Goal: Transaction & Acquisition: Purchase product/service

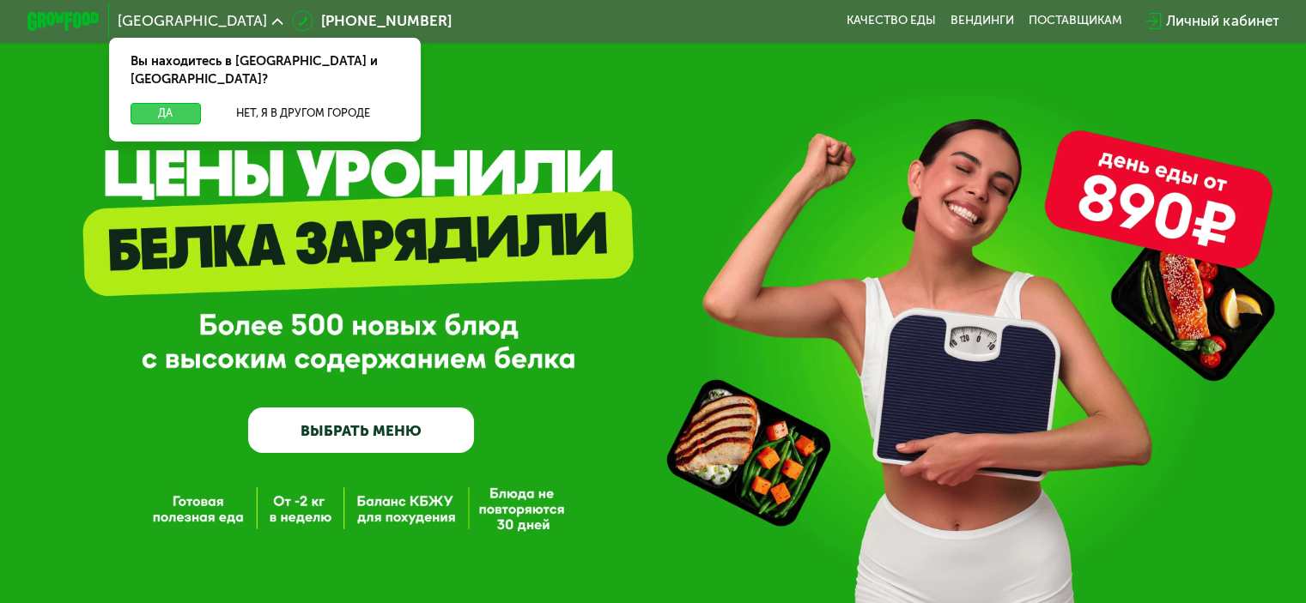
click at [161, 103] on button "Да" at bounding box center [165, 113] width 70 height 21
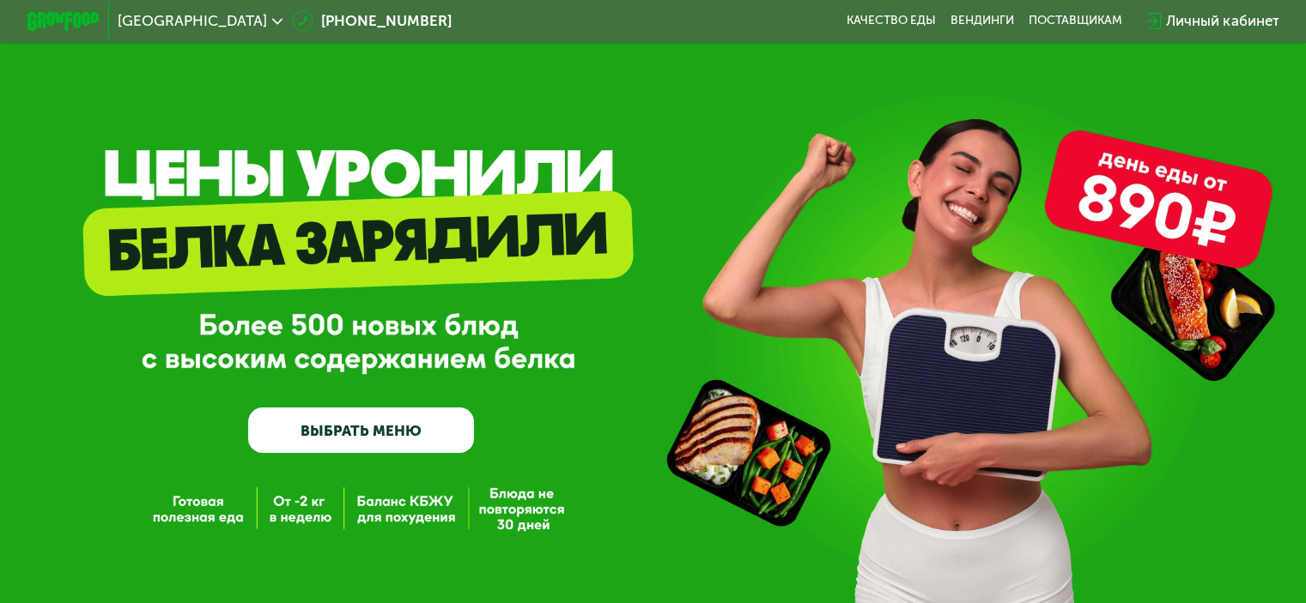
click at [424, 434] on link "ВЫБРАТЬ МЕНЮ" at bounding box center [361, 430] width 226 height 45
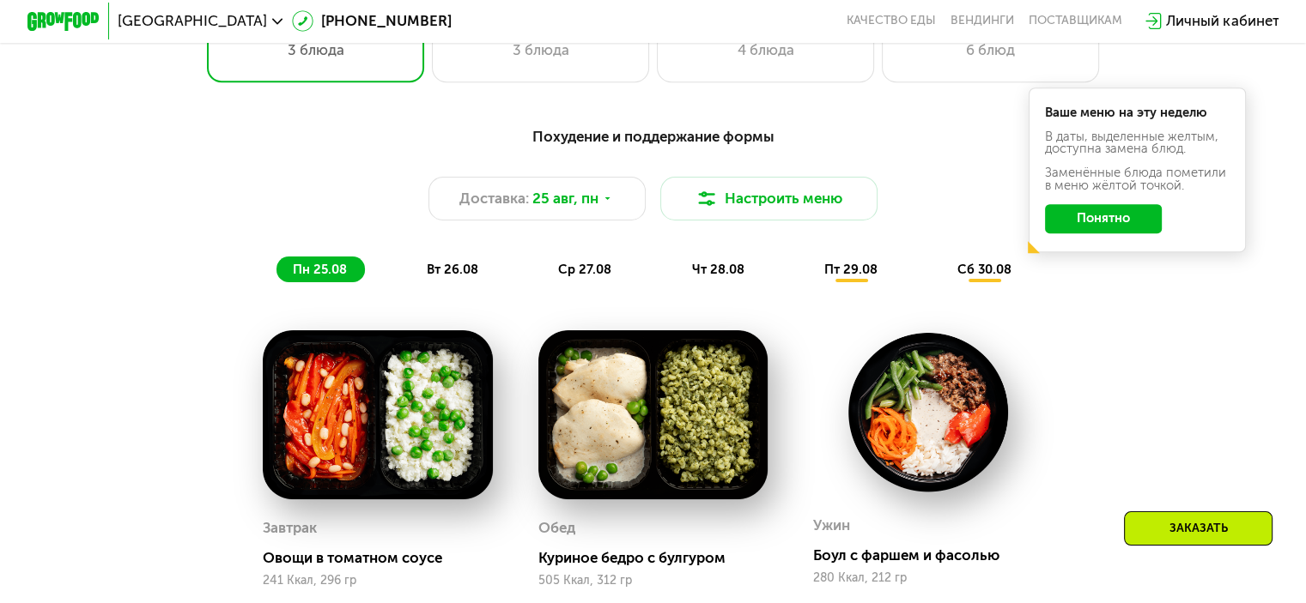
scroll to position [858, 0]
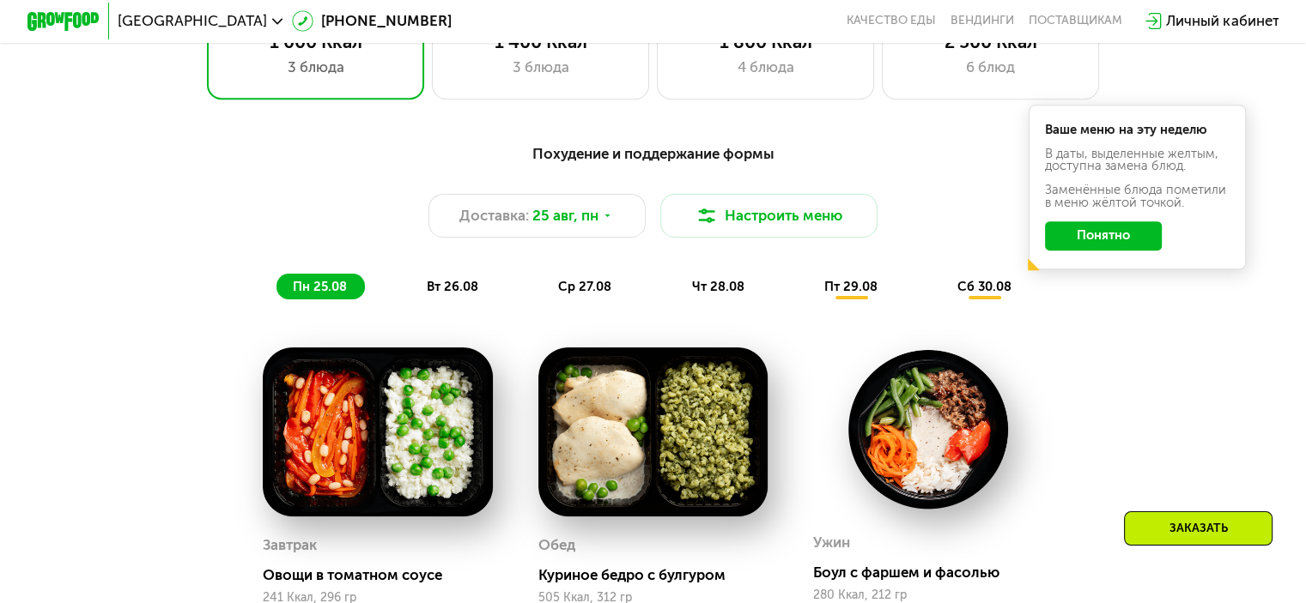
click at [453, 290] on span "вт 26.08" at bounding box center [453, 286] width 52 height 15
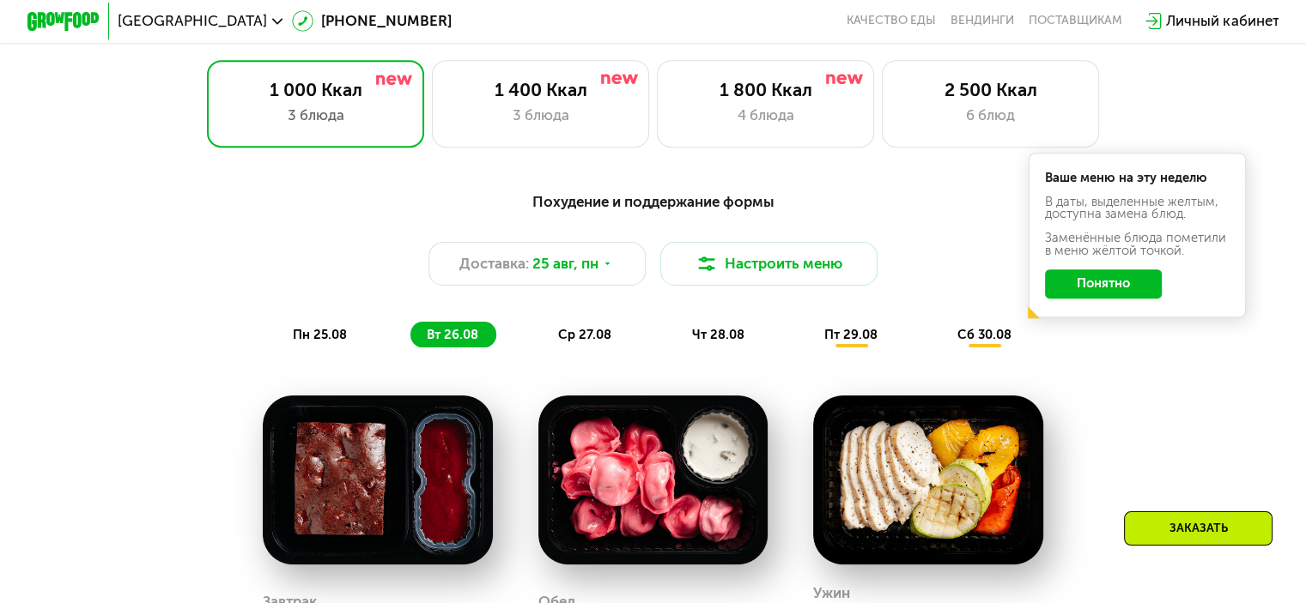
scroll to position [773, 0]
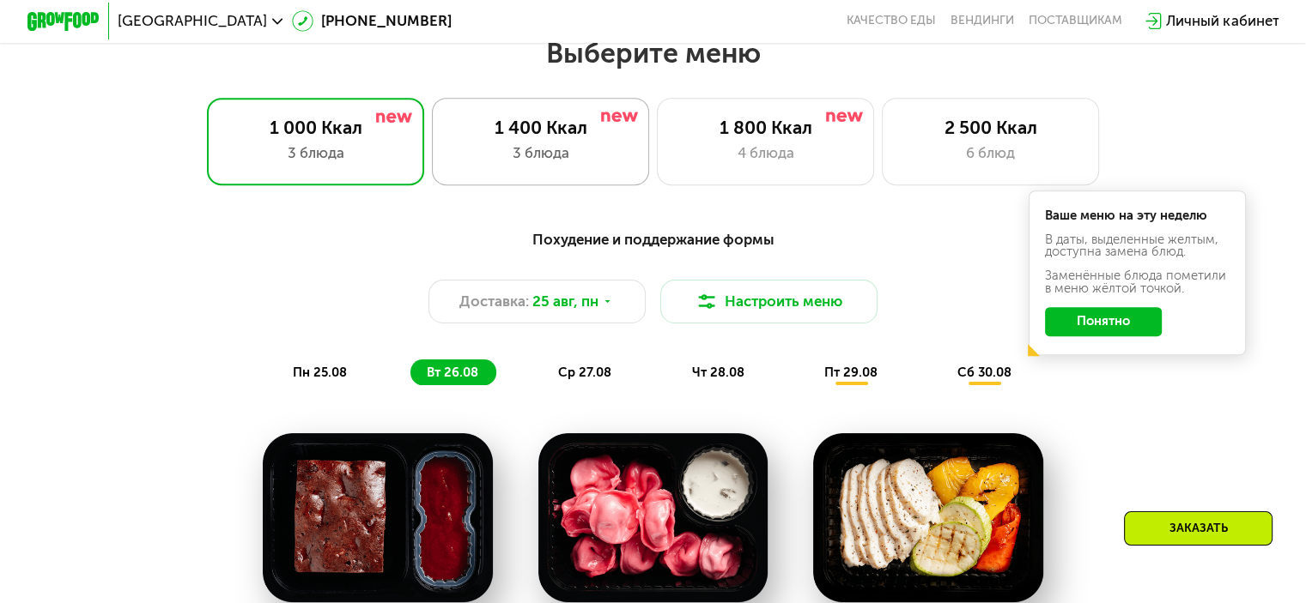
click at [546, 161] on div "3 блюда" at bounding box center [540, 152] width 179 height 21
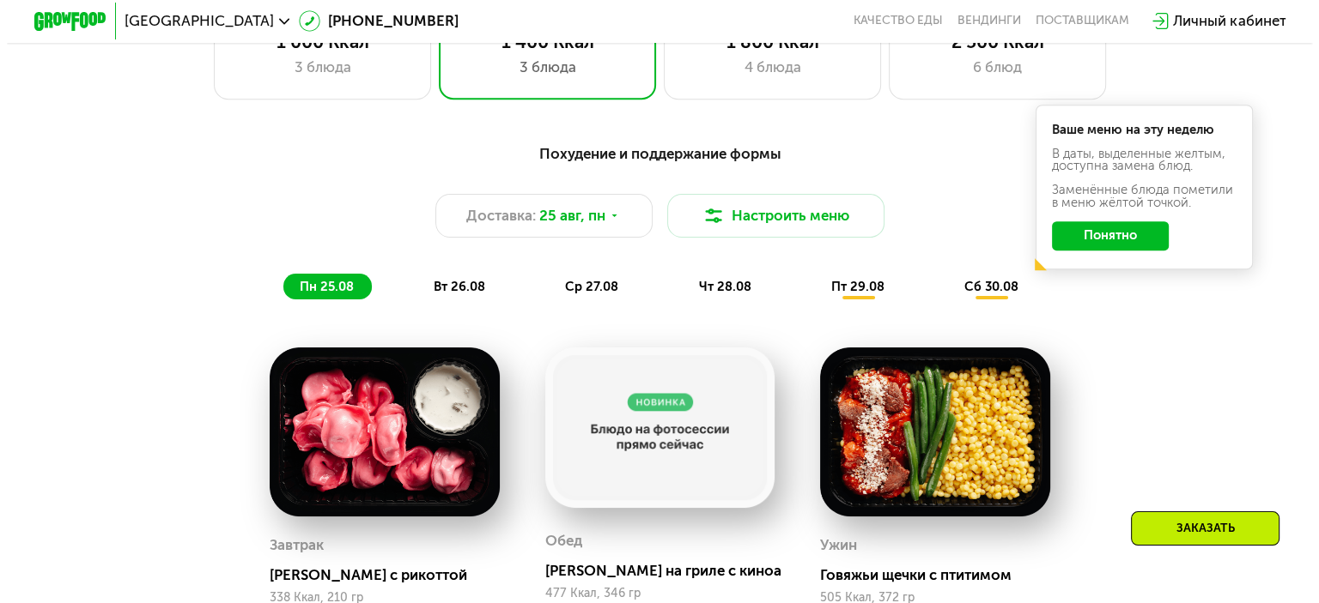
scroll to position [858, 0]
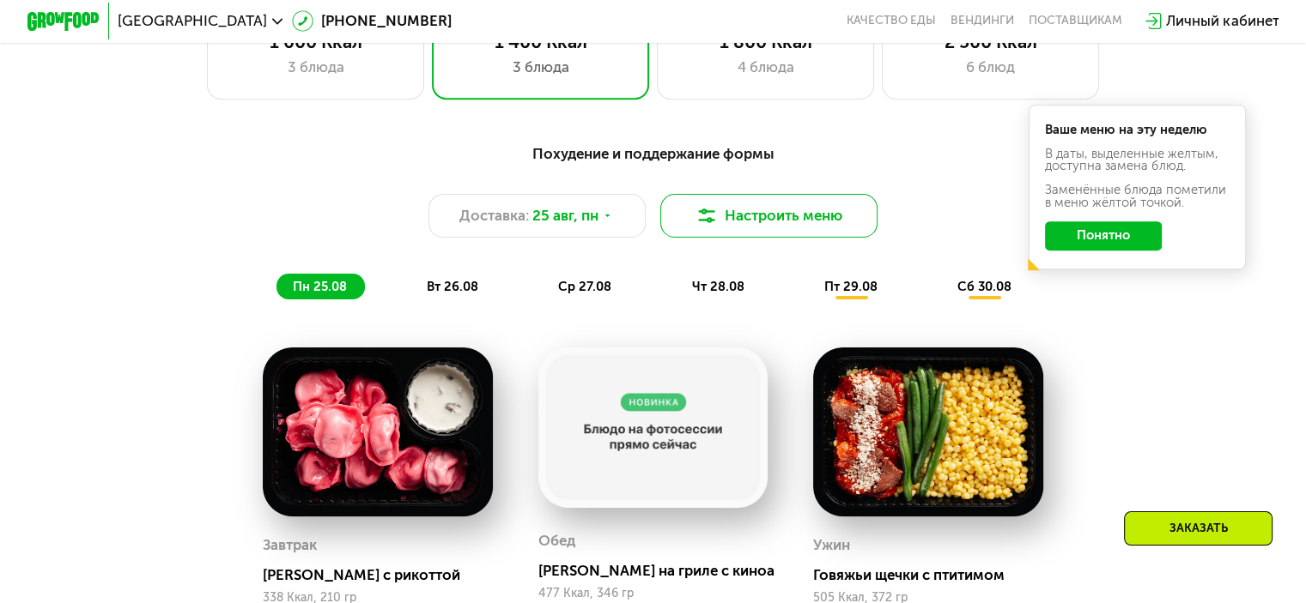
click at [807, 224] on button "Настроить меню" at bounding box center [769, 216] width 218 height 44
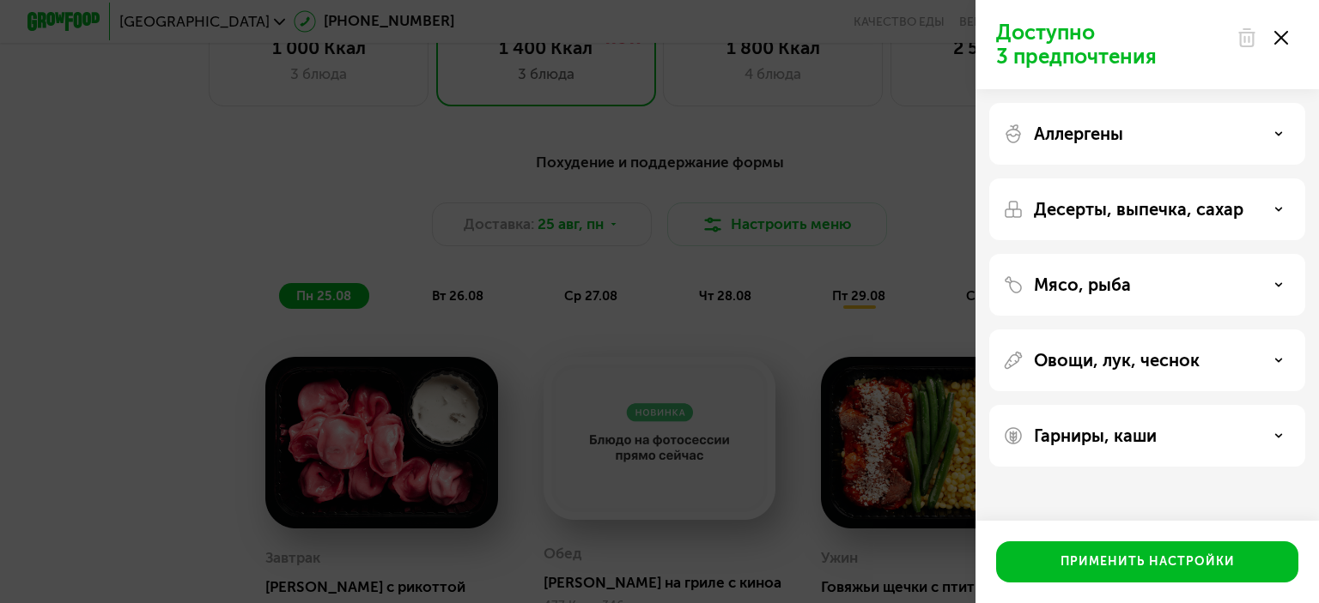
click at [1196, 179] on div "Аллергены" at bounding box center [1147, 210] width 316 height 62
click at [1188, 126] on div "Аллергены" at bounding box center [1147, 134] width 288 height 21
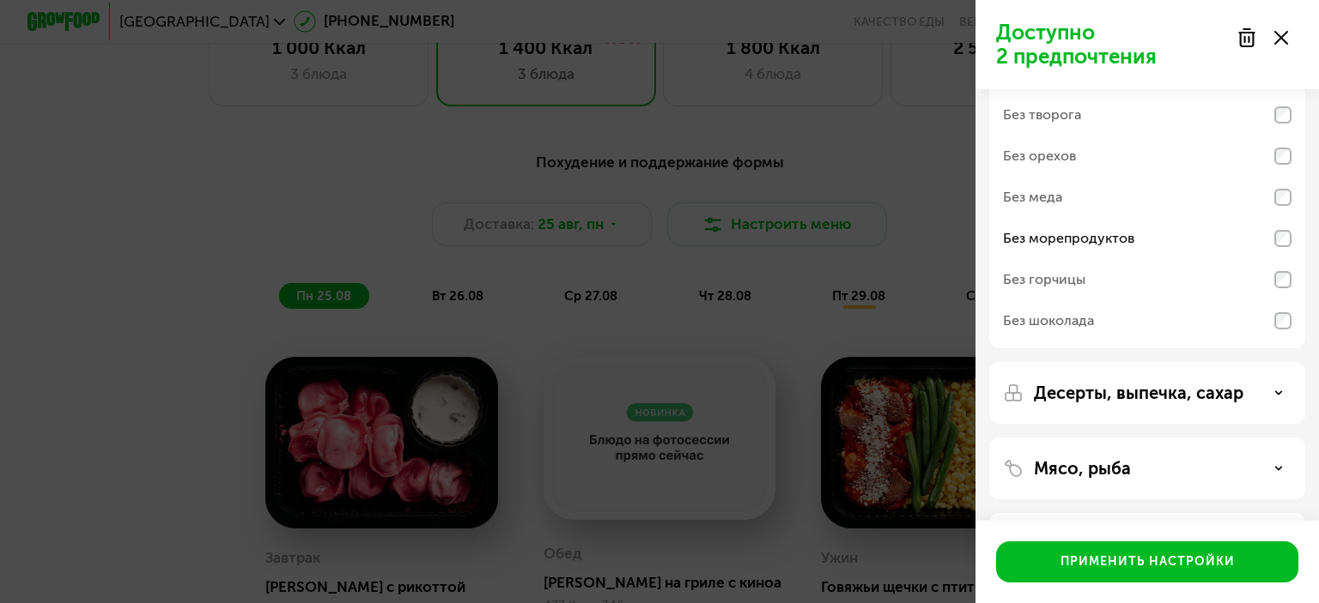
scroll to position [172, 0]
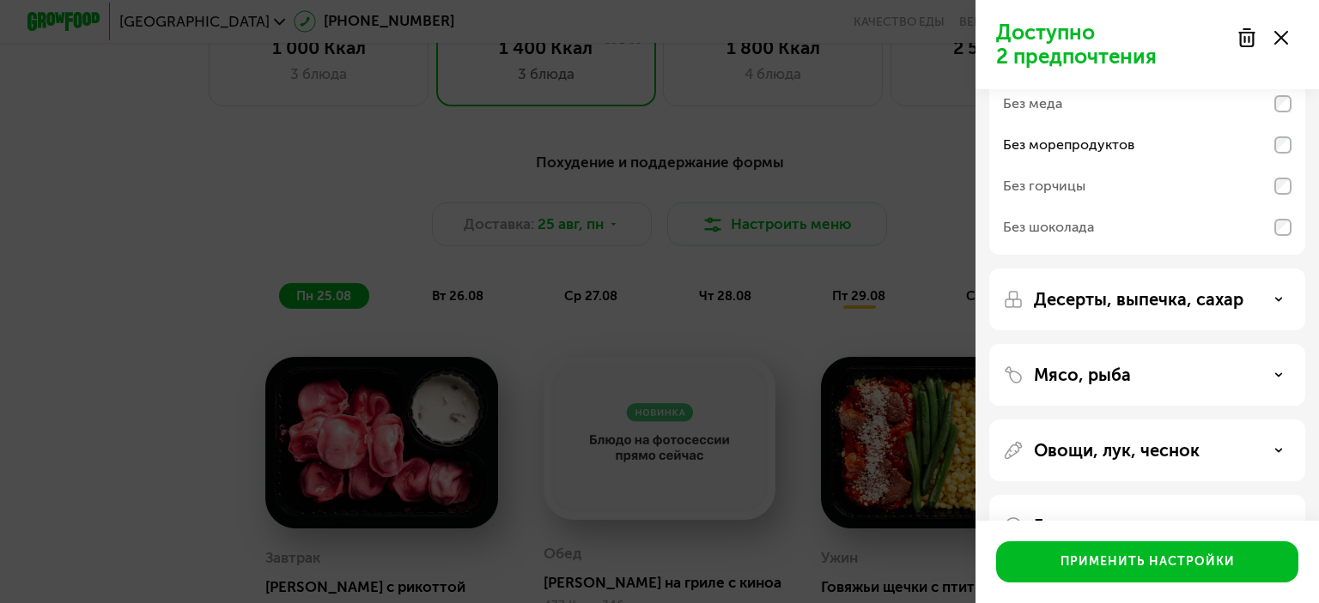
click at [1179, 299] on p "Десерты, выпечка, сахар" at bounding box center [1138, 299] width 209 height 21
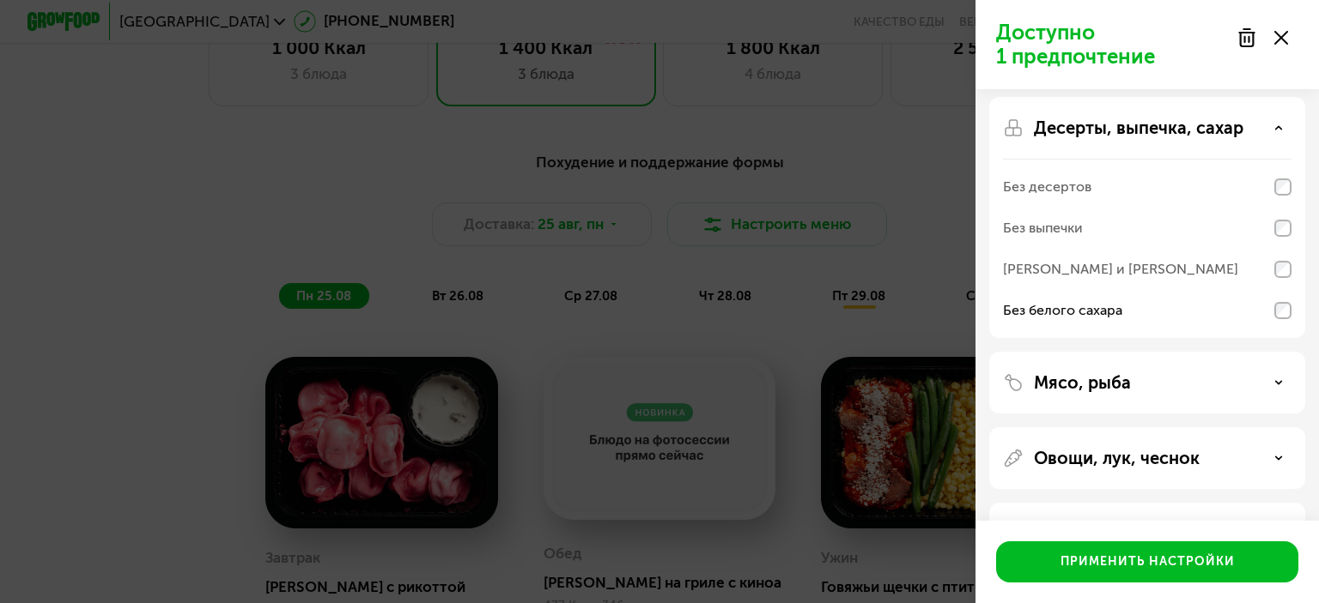
scroll to position [403, 0]
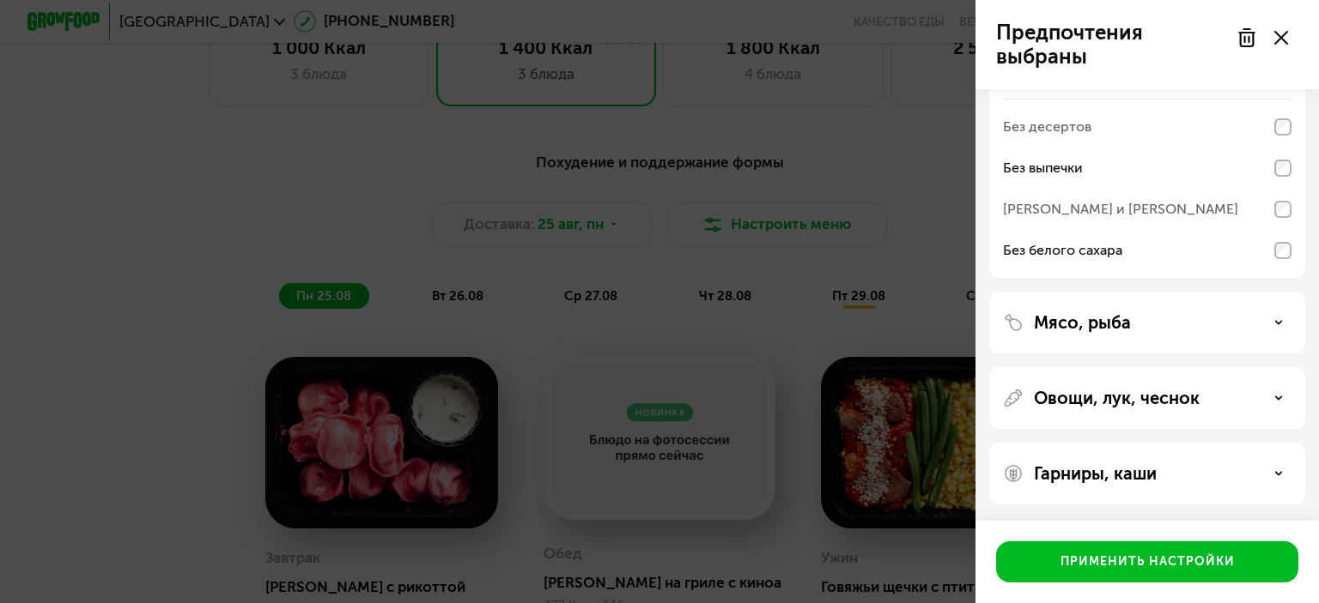
click at [1164, 367] on div "Мясо, рыба" at bounding box center [1147, 398] width 316 height 62
click at [1191, 322] on div "Мясо, рыба" at bounding box center [1147, 322] width 288 height 21
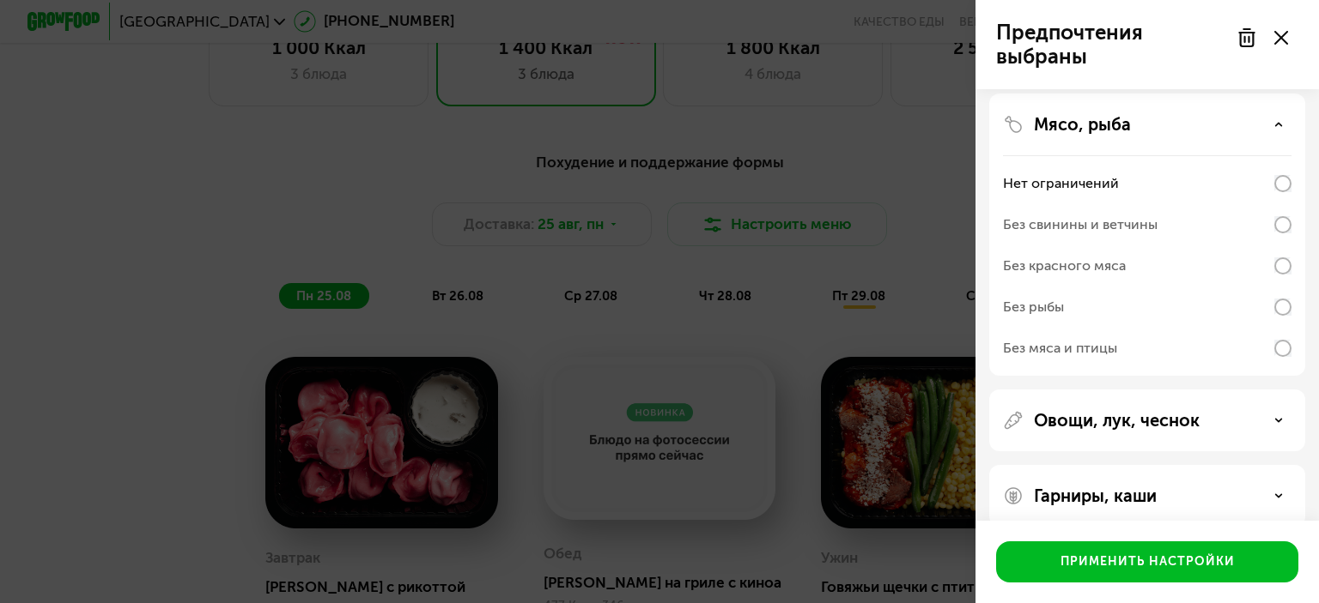
scroll to position [624, 0]
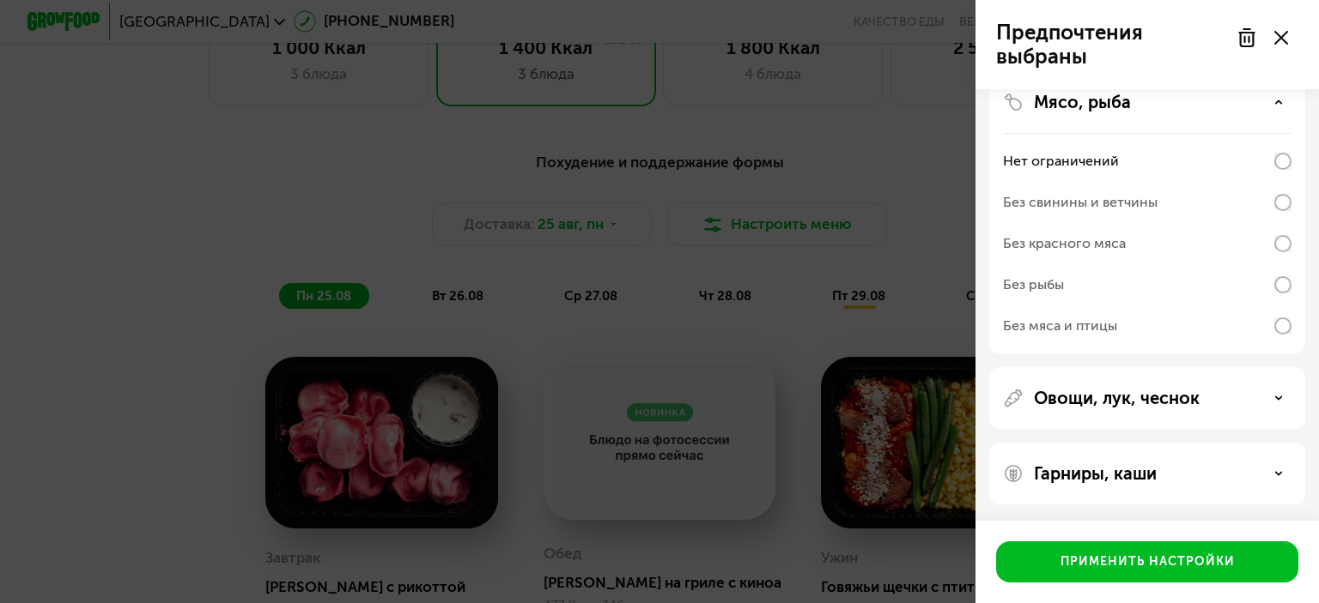
click at [1155, 443] on div "Овощи, лук, чеснок" at bounding box center [1147, 474] width 316 height 62
click at [1155, 396] on p "Овощи, лук, чеснок" at bounding box center [1117, 398] width 166 height 21
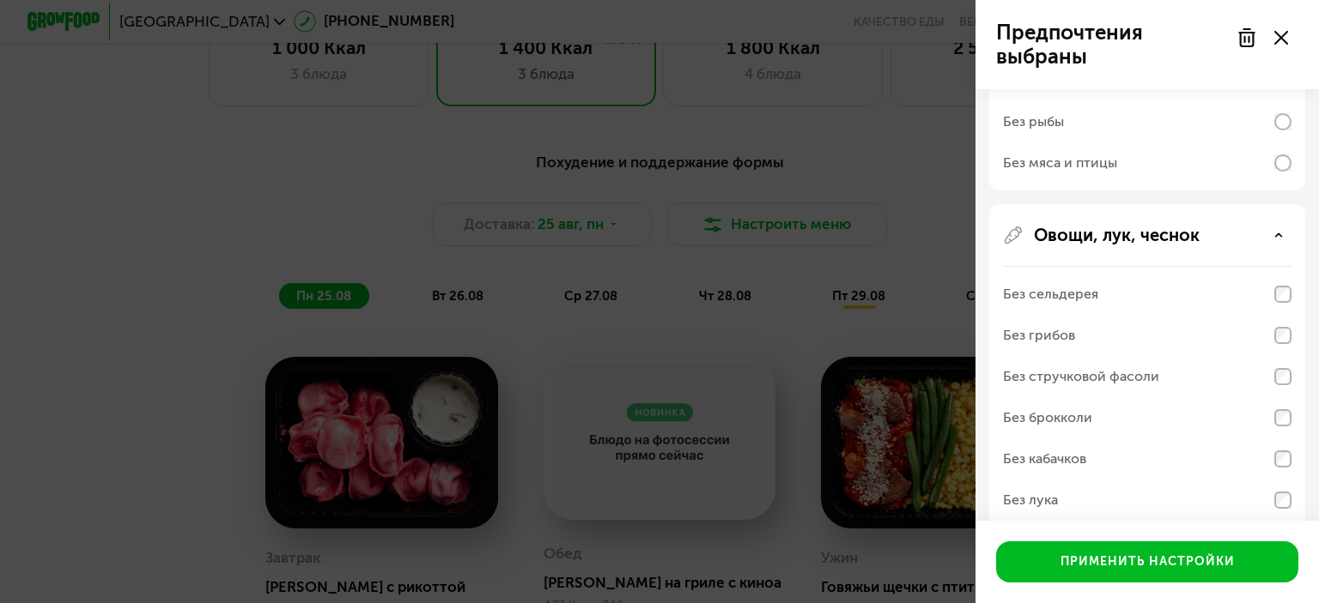
scroll to position [796, 0]
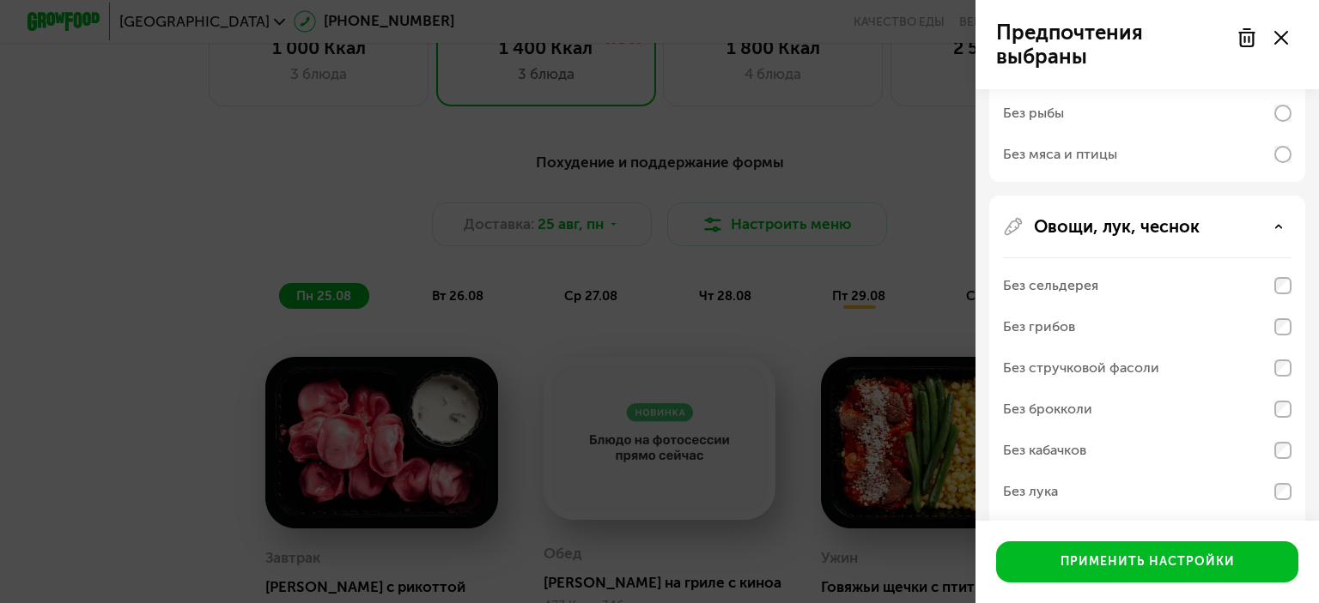
click at [1279, 295] on div "Без сельдерея" at bounding box center [1147, 285] width 288 height 41
click at [1278, 295] on div "Без сельдерея" at bounding box center [1147, 285] width 288 height 41
click at [1278, 294] on div "Без сельдерея" at bounding box center [1147, 285] width 288 height 41
click at [1284, 338] on div "Без грибов" at bounding box center [1147, 326] width 288 height 41
click at [1020, 344] on div "Без грибов" at bounding box center [1147, 326] width 288 height 41
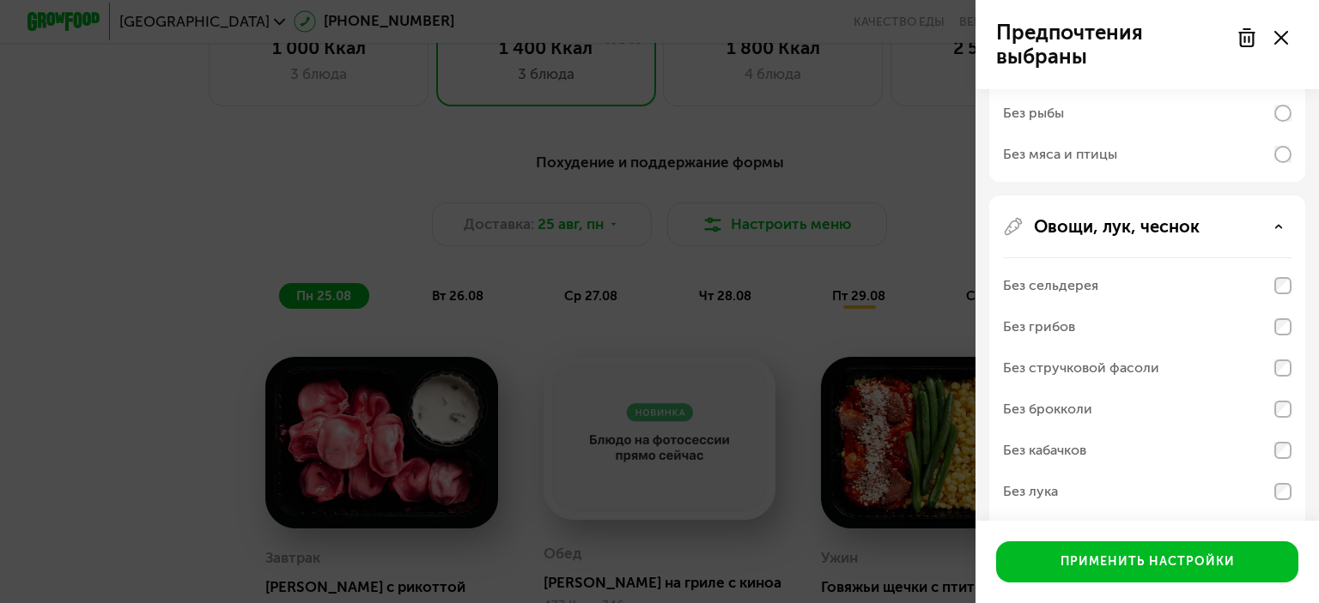
click at [1052, 330] on div "Без грибов" at bounding box center [1039, 327] width 72 height 21
click at [1062, 294] on div "Без сельдерея" at bounding box center [1050, 286] width 95 height 21
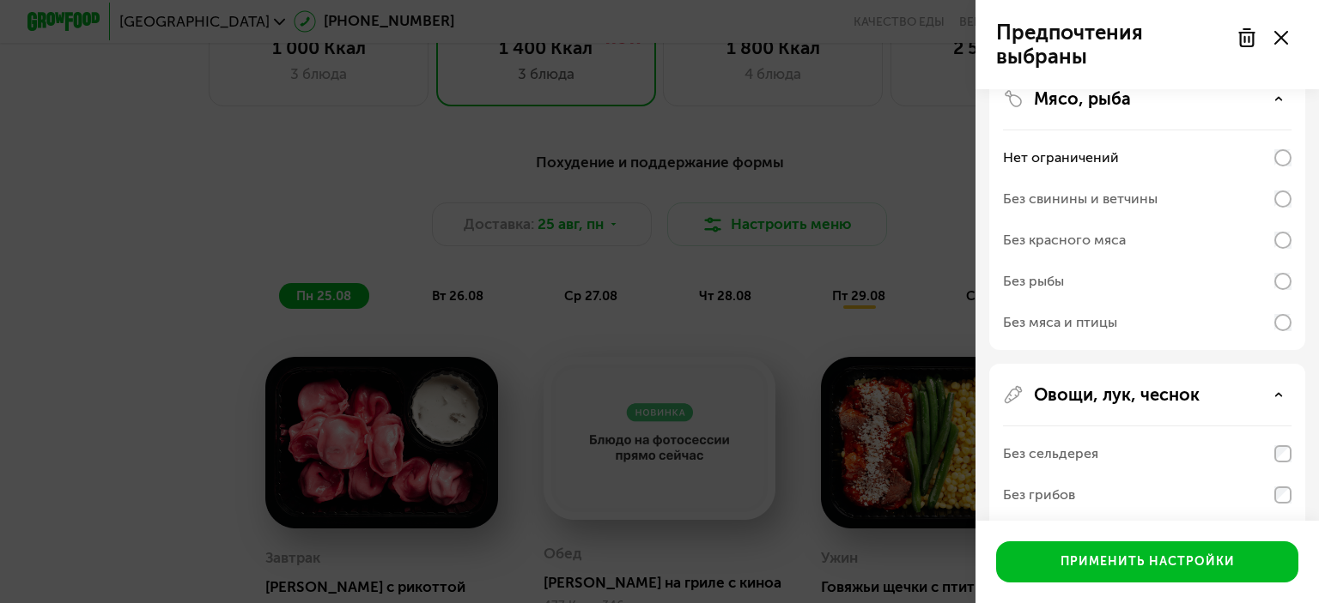
scroll to position [670, 0]
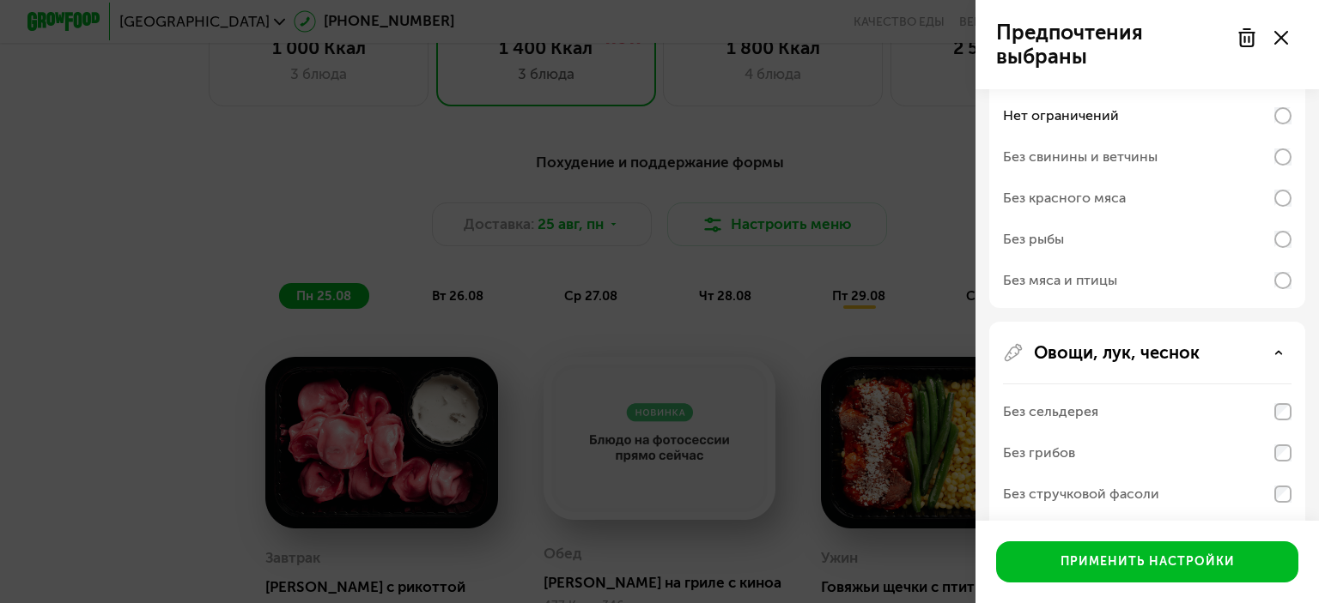
click at [1157, 362] on p "Овощи, лук, чеснок" at bounding box center [1117, 353] width 166 height 21
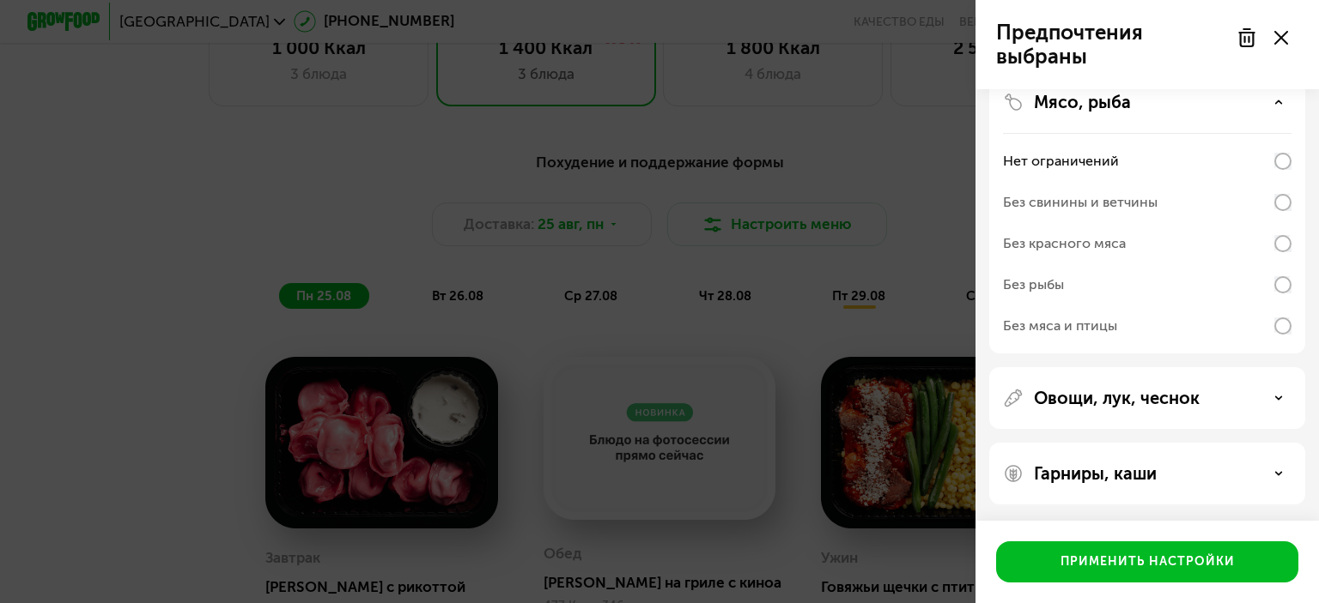
click at [1164, 349] on div "Нет ограничений Без свинины и ветчины Без красного мяса Без рыбы Без мяса и пти…" at bounding box center [1147, 243] width 288 height 221
click at [1163, 393] on p "Овощи, лук, чеснок" at bounding box center [1117, 398] width 166 height 21
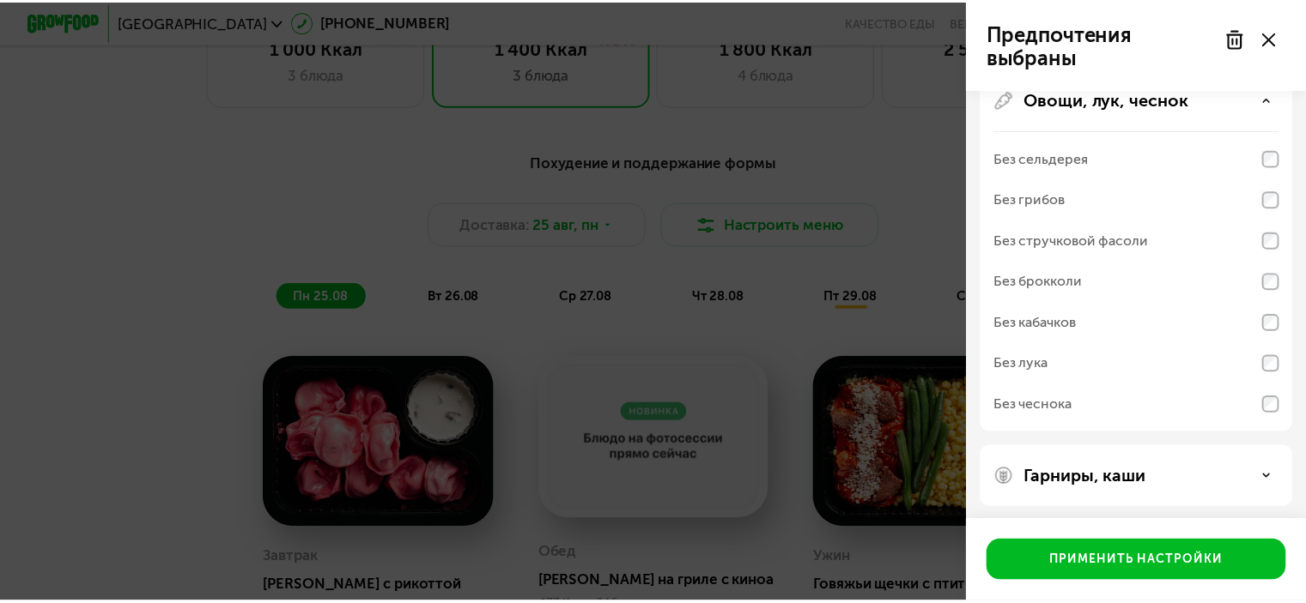
scroll to position [927, 0]
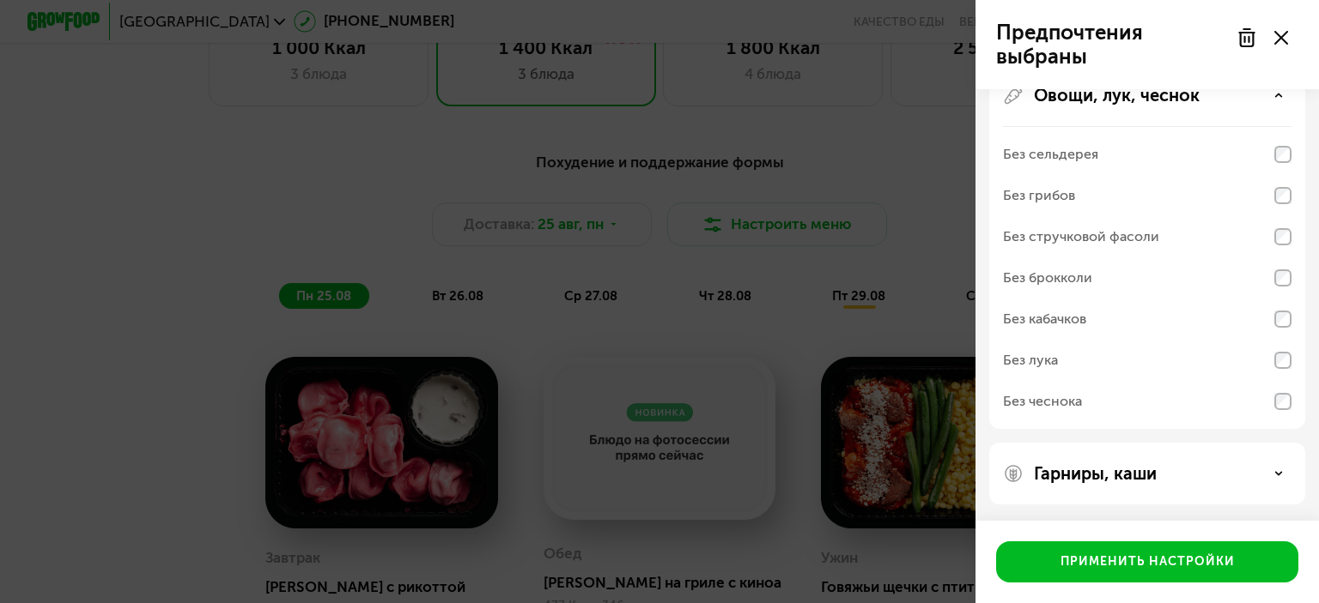
click at [1292, 443] on div "Овощи, лук, чеснок Без сельдерея Без грибов Без стручковой фасоли Без брокколи …" at bounding box center [1147, 474] width 316 height 62
click at [1226, 381] on div "Без лука" at bounding box center [1147, 401] width 288 height 41
click at [1271, 381] on div "Без лука" at bounding box center [1147, 401] width 288 height 41
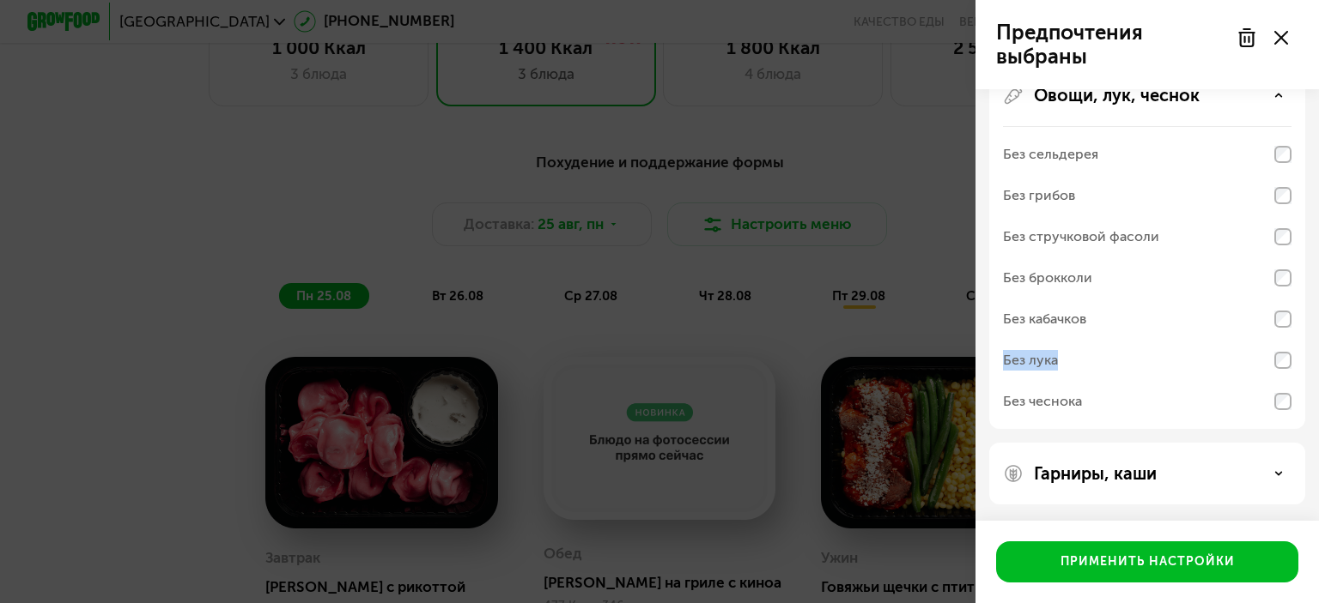
click at [1272, 381] on div "Без лука" at bounding box center [1147, 401] width 288 height 41
click at [1106, 586] on div "Применить настройки" at bounding box center [1146, 562] width 343 height 82
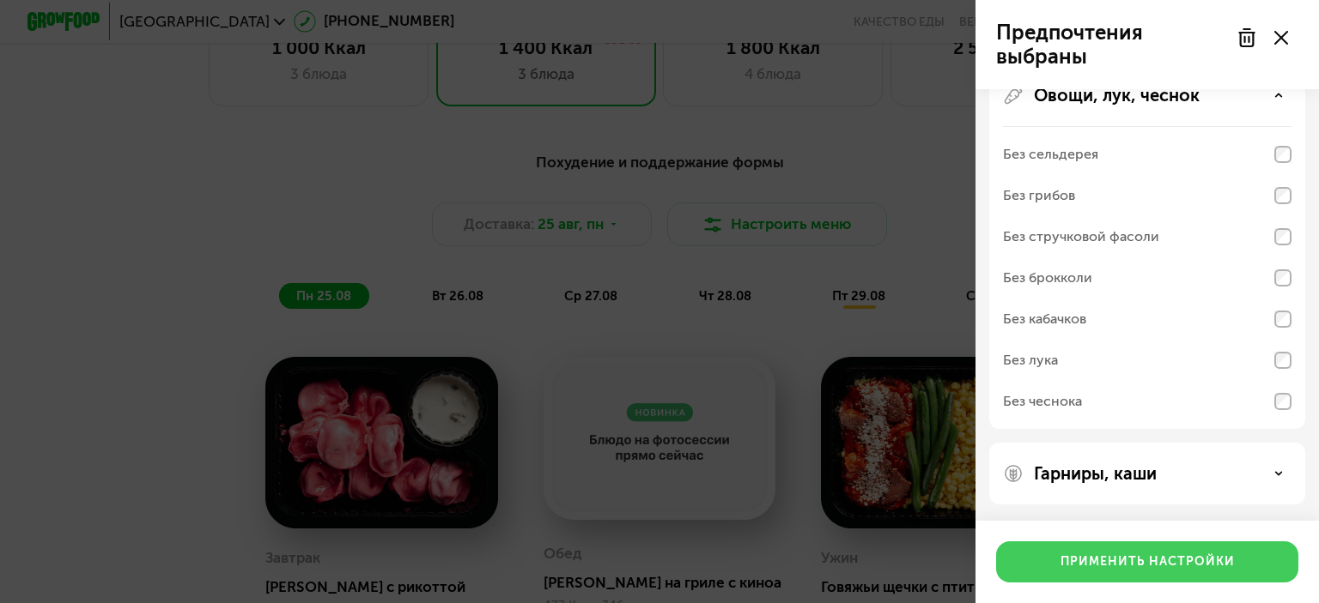
click at [1100, 554] on div "Применить настройки" at bounding box center [1147, 562] width 174 height 17
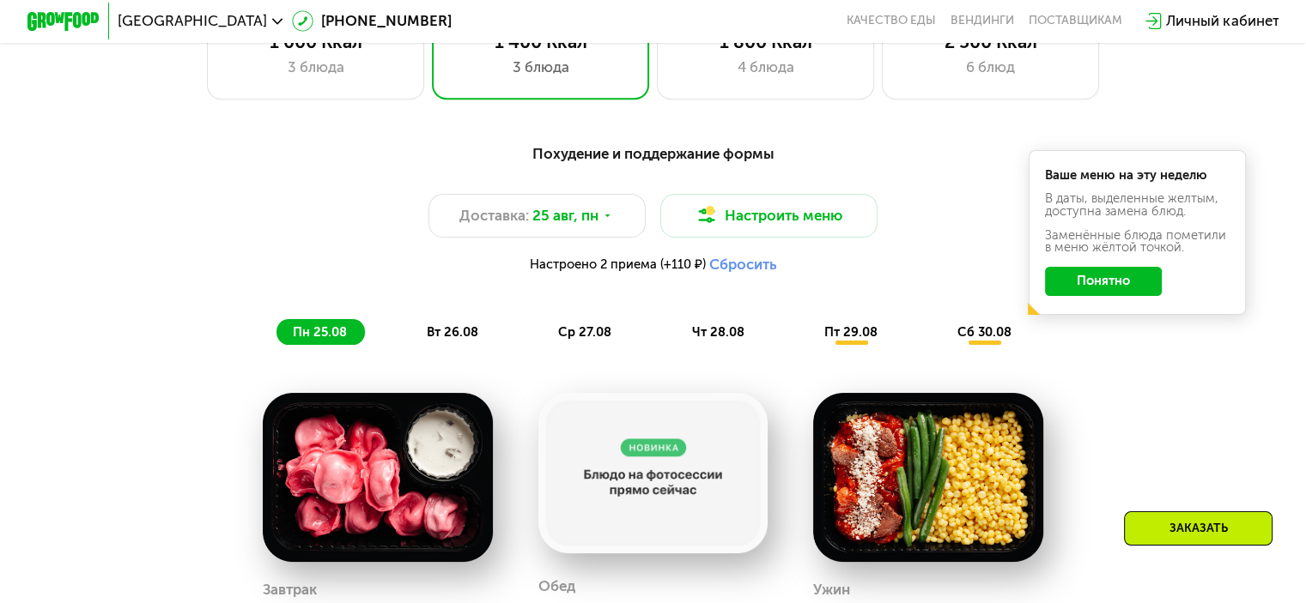
click at [1123, 284] on button "Понятно" at bounding box center [1103, 281] width 117 height 29
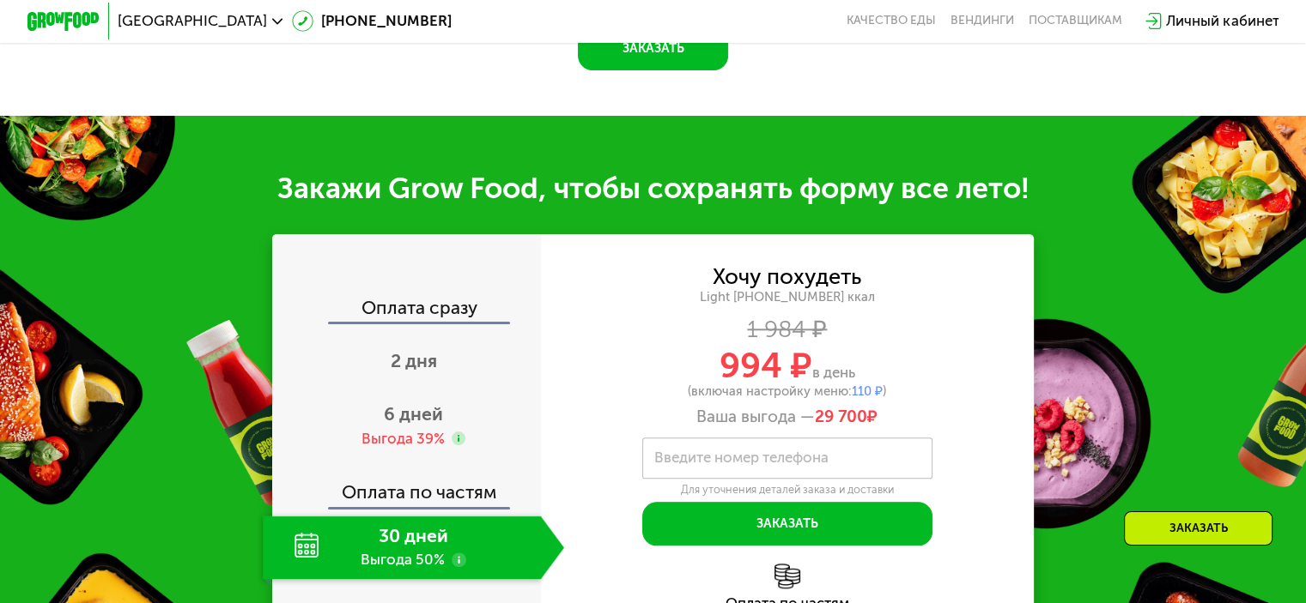
scroll to position [1803, 0]
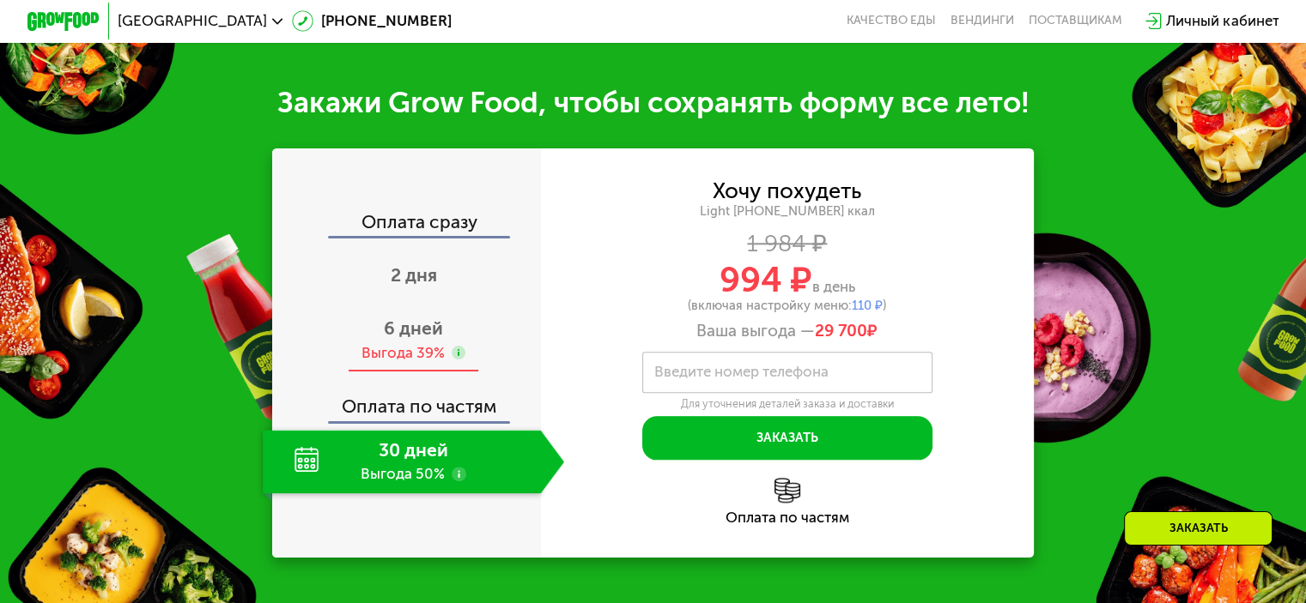
click at [432, 339] on span "6 дней" at bounding box center [413, 328] width 59 height 21
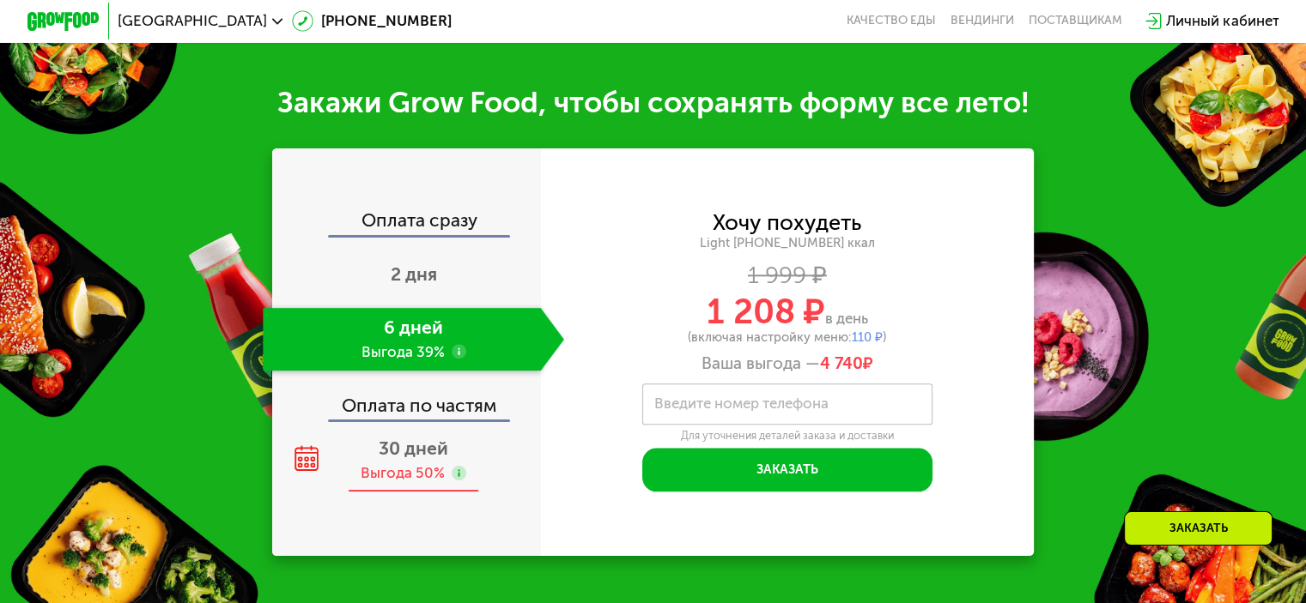
click at [413, 459] on span "30 дней" at bounding box center [414, 448] width 70 height 21
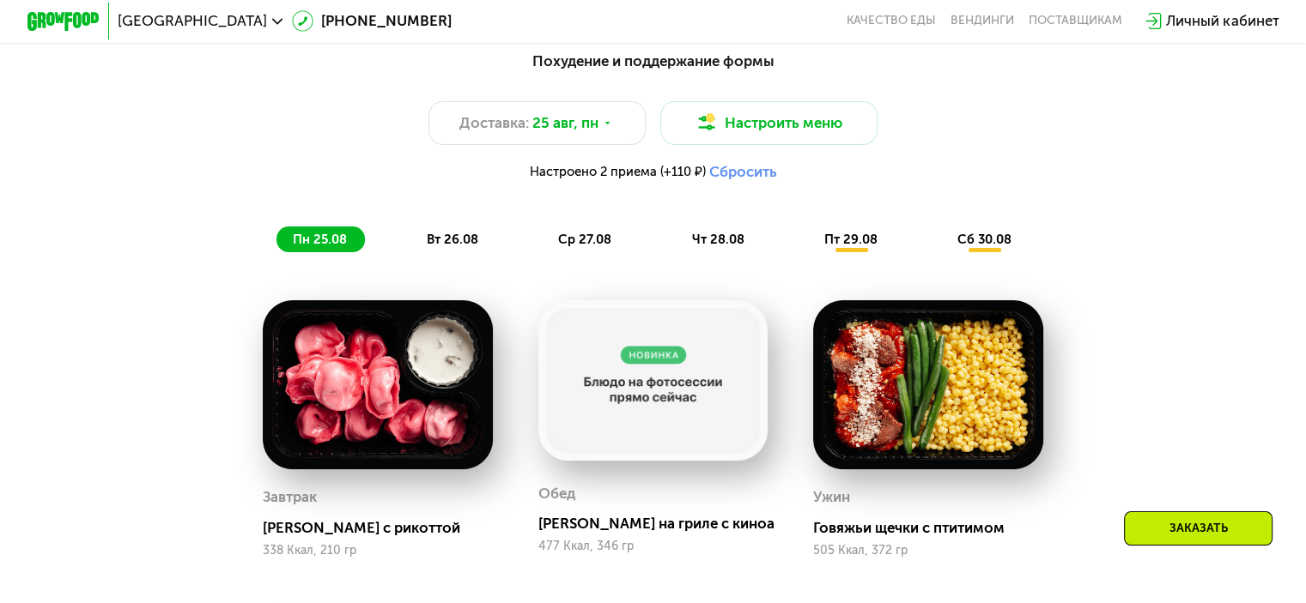
scroll to position [944, 0]
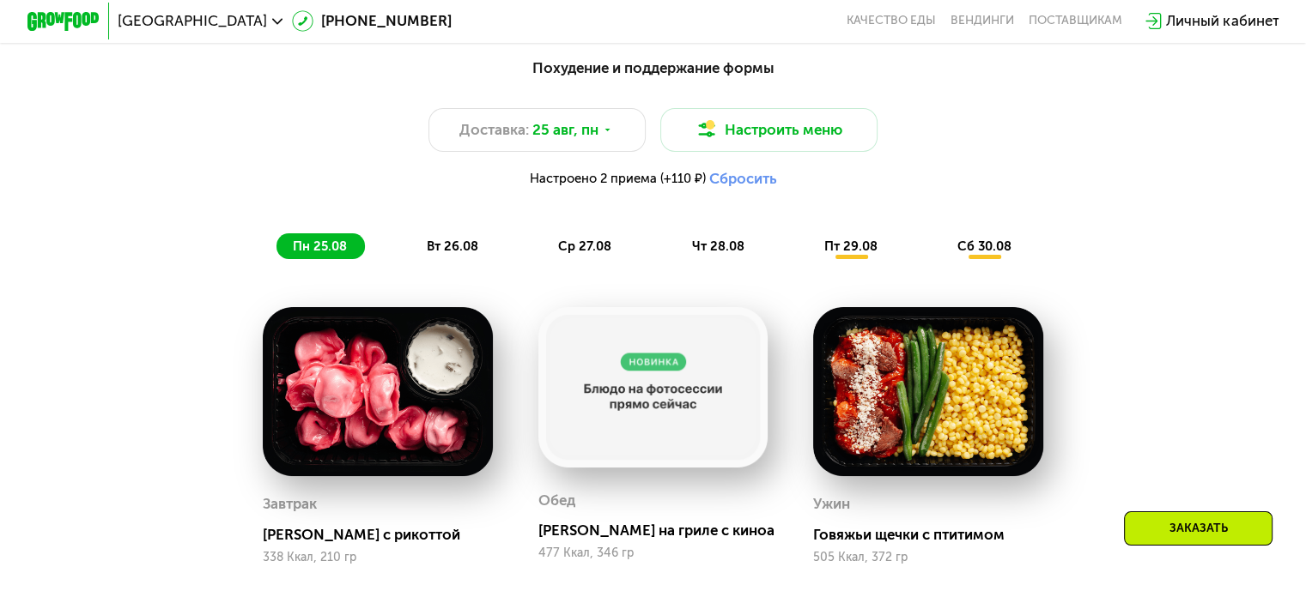
click at [724, 188] on button "Сбросить" at bounding box center [742, 179] width 68 height 18
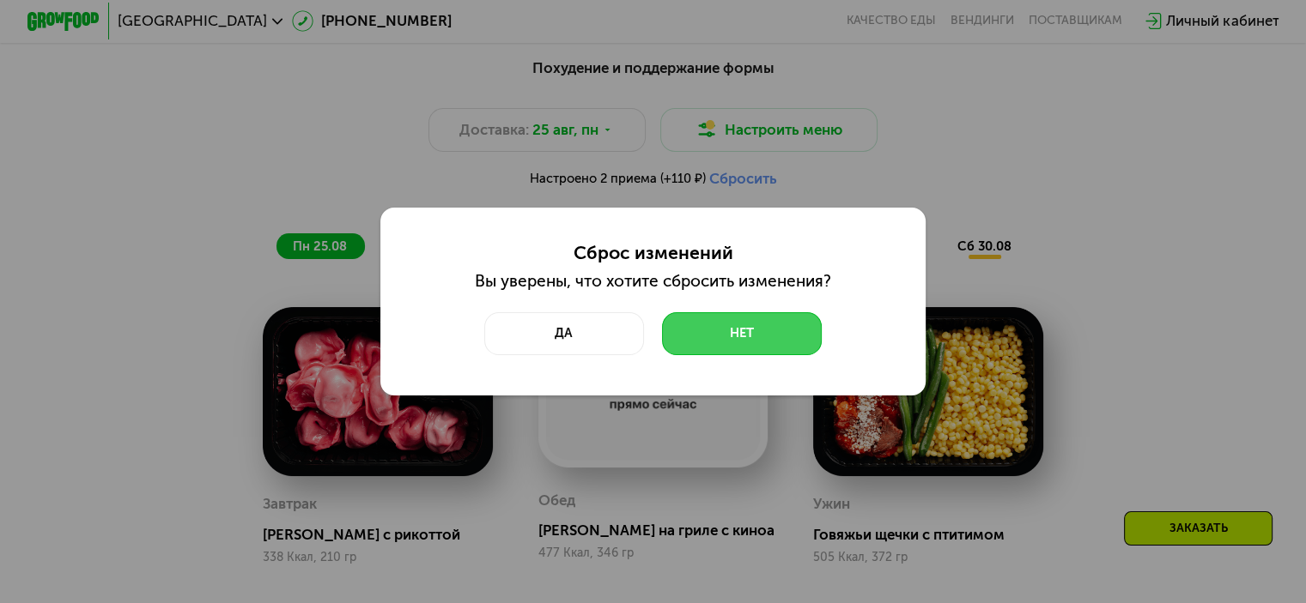
drag, startPoint x: 599, startPoint y: 348, endPoint x: 747, endPoint y: 318, distance: 150.5
click at [747, 318] on div "Да Нет" at bounding box center [653, 334] width 356 height 44
click at [744, 336] on button "Нет" at bounding box center [742, 334] width 160 height 44
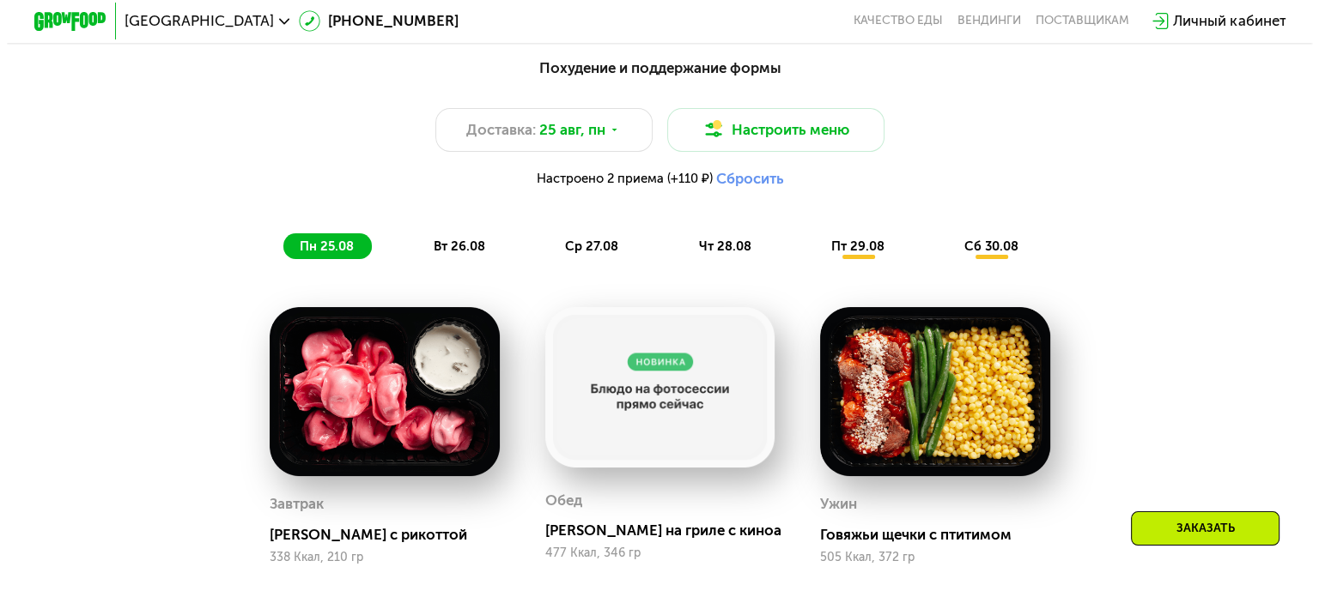
scroll to position [1030, 0]
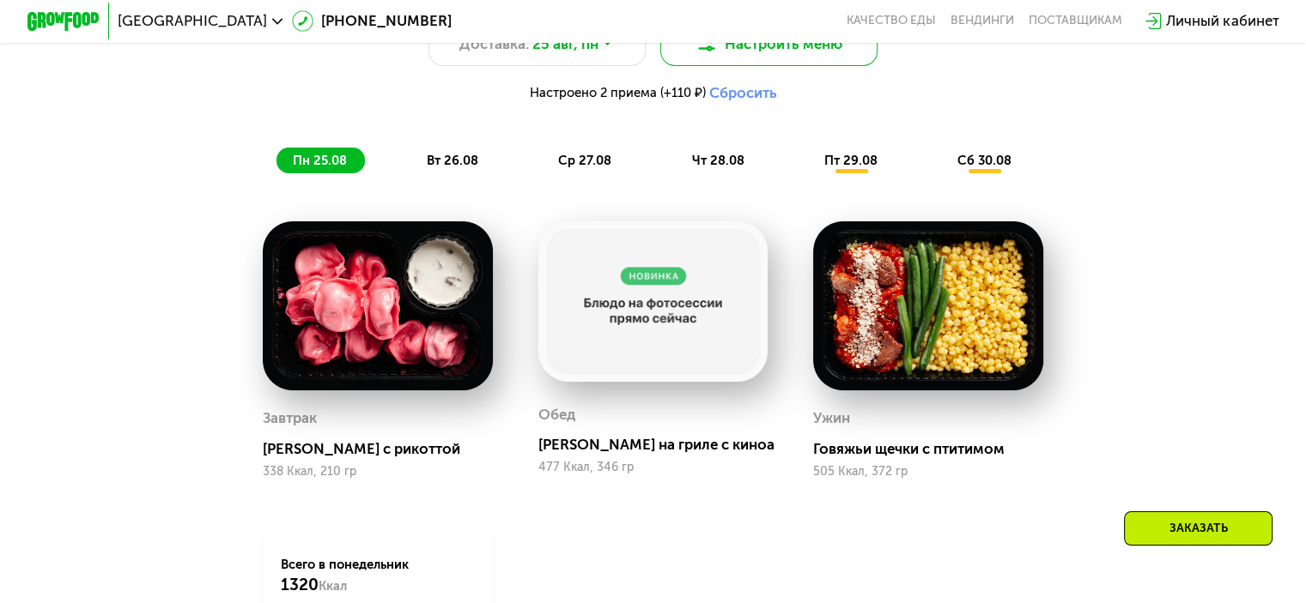
click at [758, 66] on button "Настроить меню" at bounding box center [769, 44] width 218 height 44
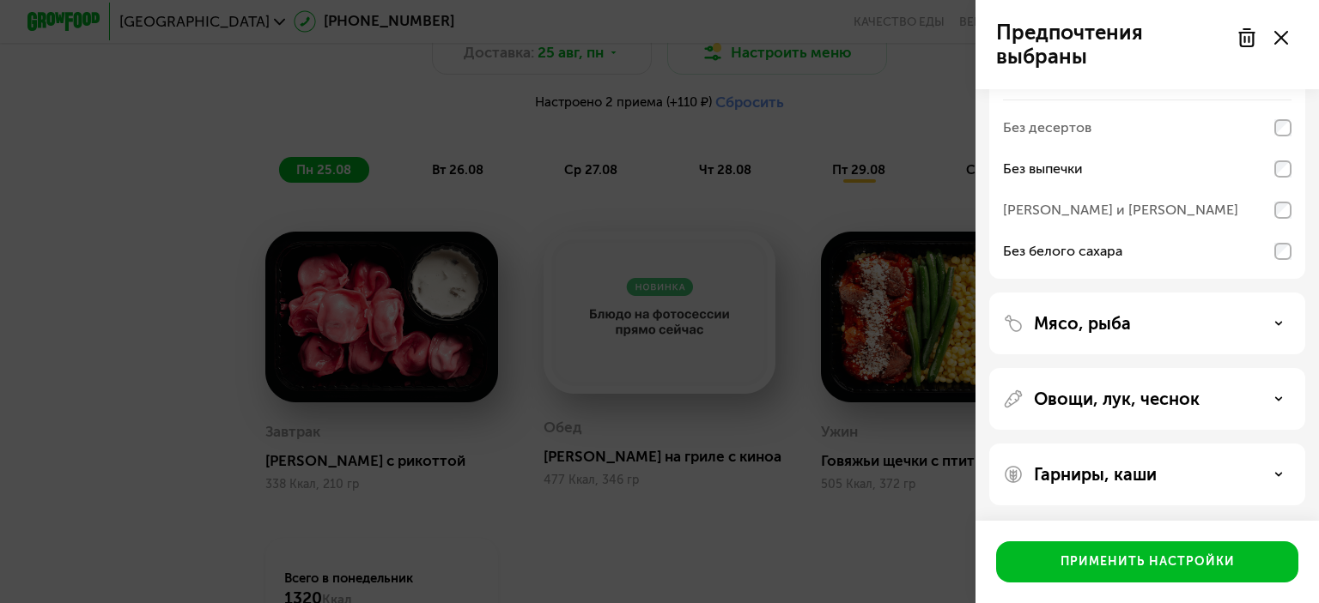
scroll to position [403, 0]
click at [1209, 394] on div "Овощи, лук, чеснок" at bounding box center [1147, 398] width 288 height 21
click at [1246, 21] on div at bounding box center [1262, 38] width 72 height 34
click at [1250, 27] on icon at bounding box center [1246, 37] width 21 height 21
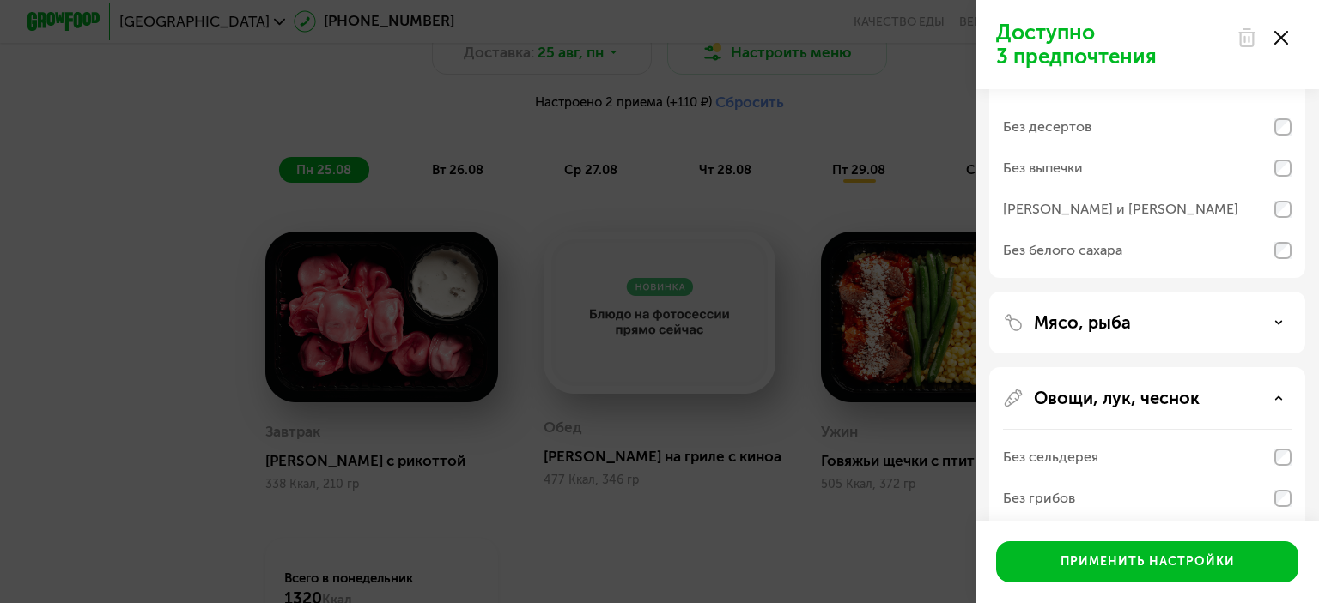
click at [1274, 446] on div "Без сельдерея" at bounding box center [1147, 457] width 288 height 41
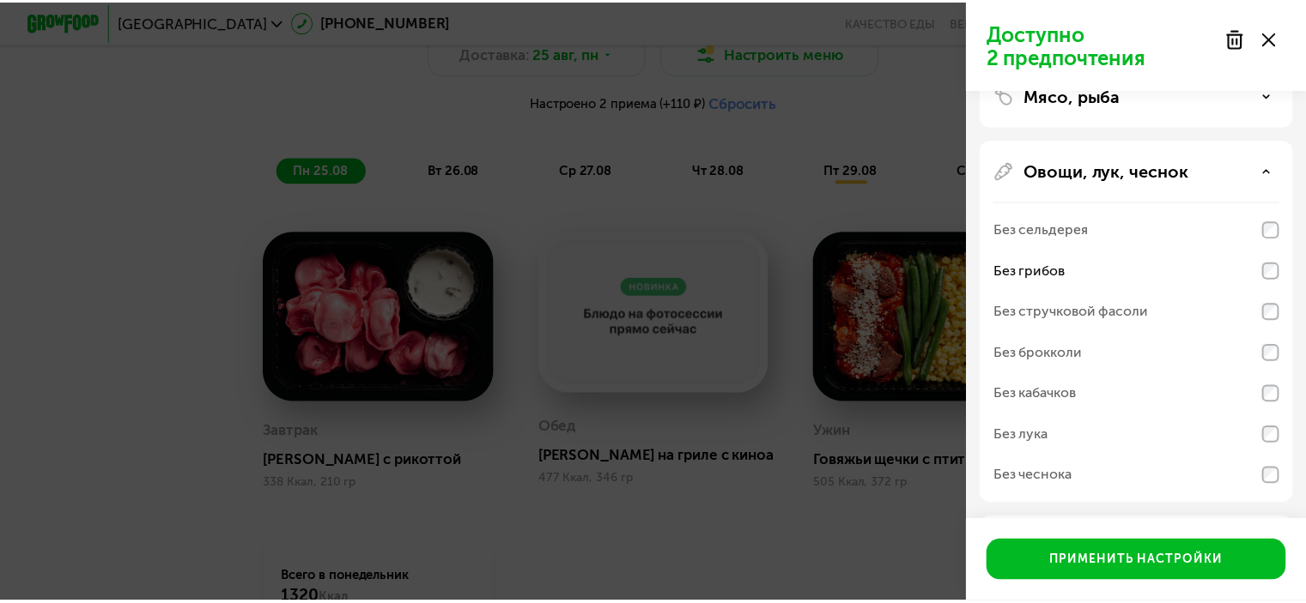
scroll to position [661, 0]
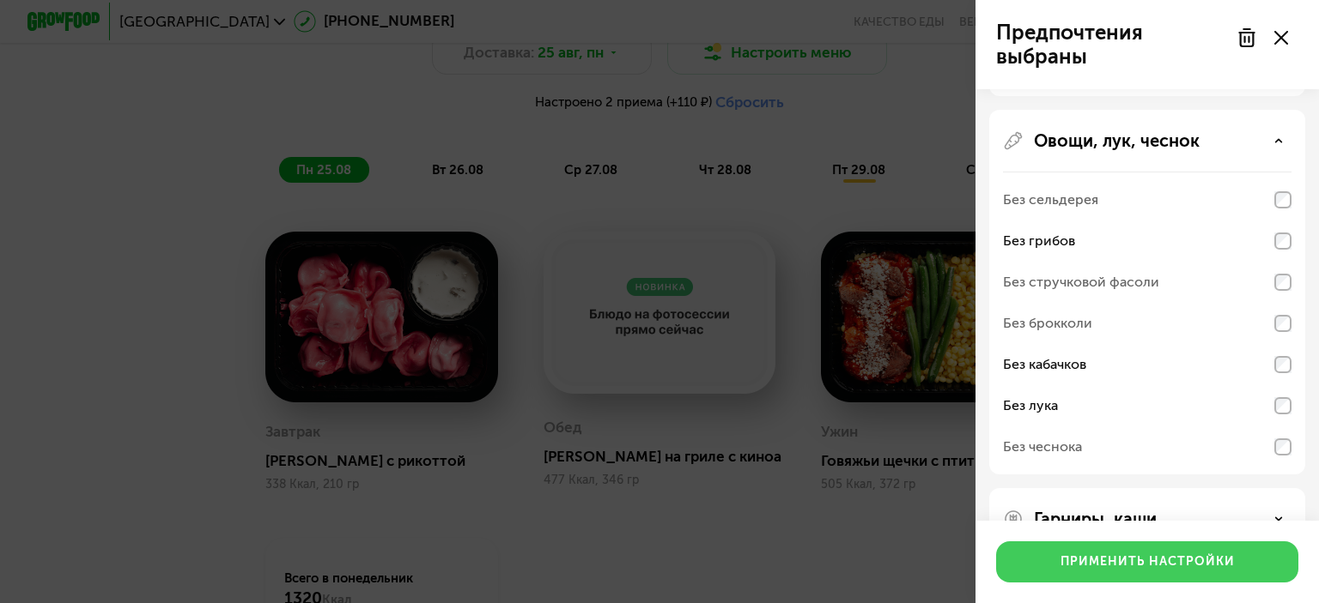
click at [1174, 569] on div "Применить настройки" at bounding box center [1147, 562] width 174 height 17
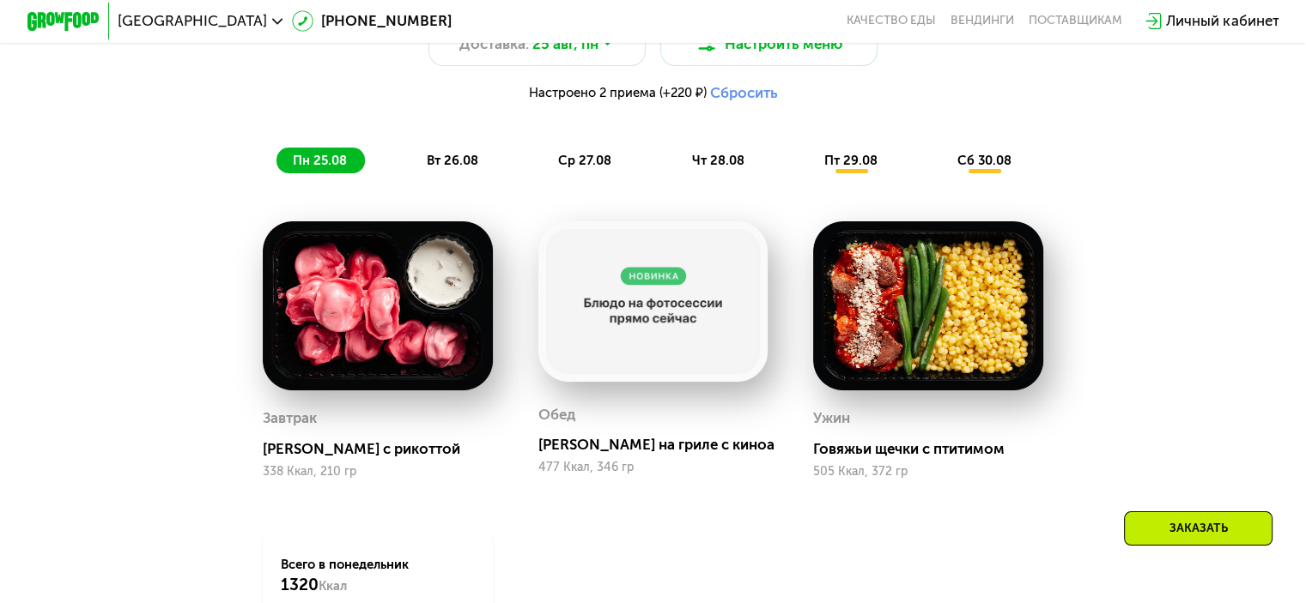
click at [432, 328] on img at bounding box center [378, 305] width 230 height 169
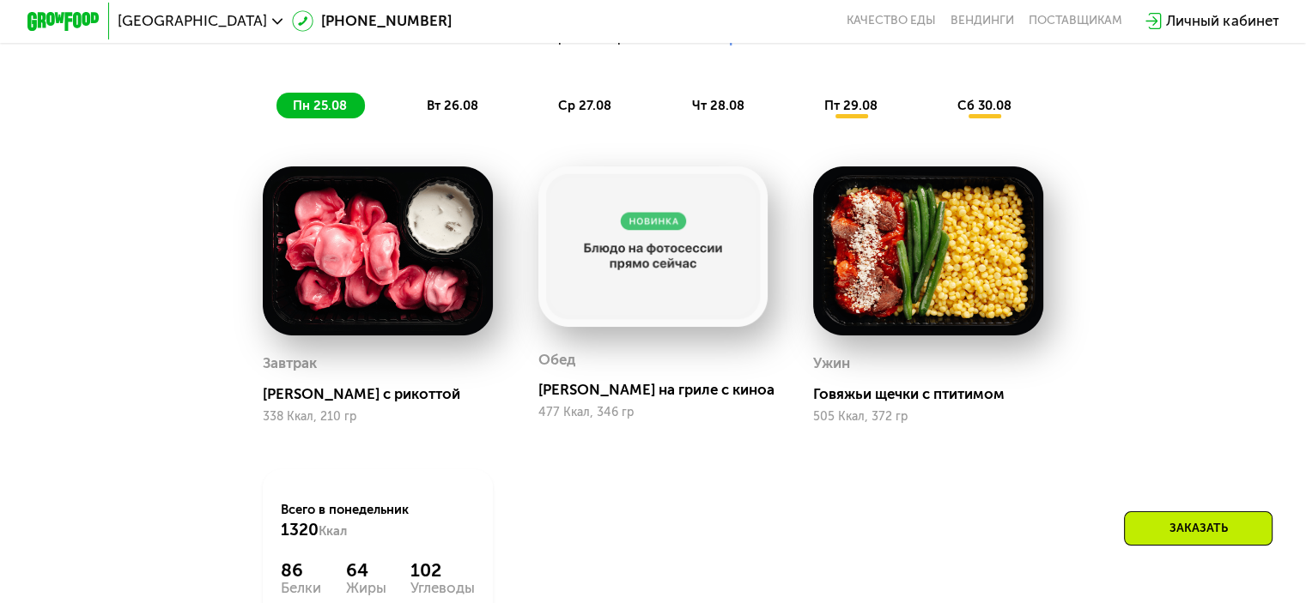
scroll to position [1116, 0]
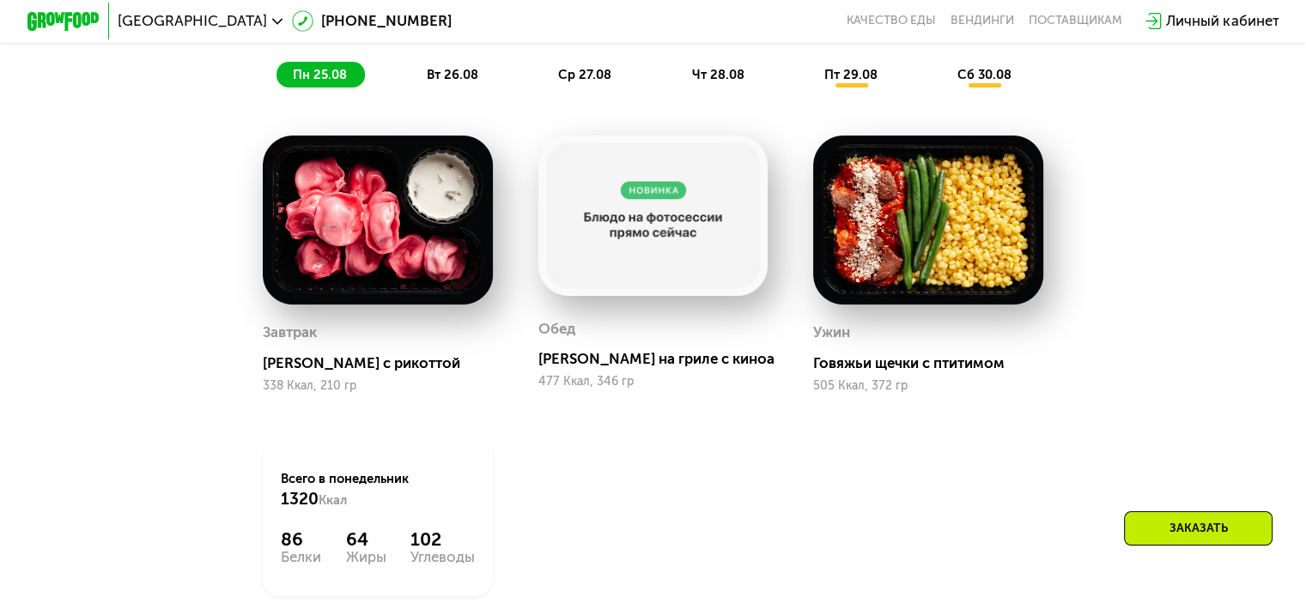
click at [342, 373] on div "[PERSON_NAME] с рикоттой" at bounding box center [385, 364] width 244 height 18
click at [364, 267] on img at bounding box center [378, 220] width 230 height 169
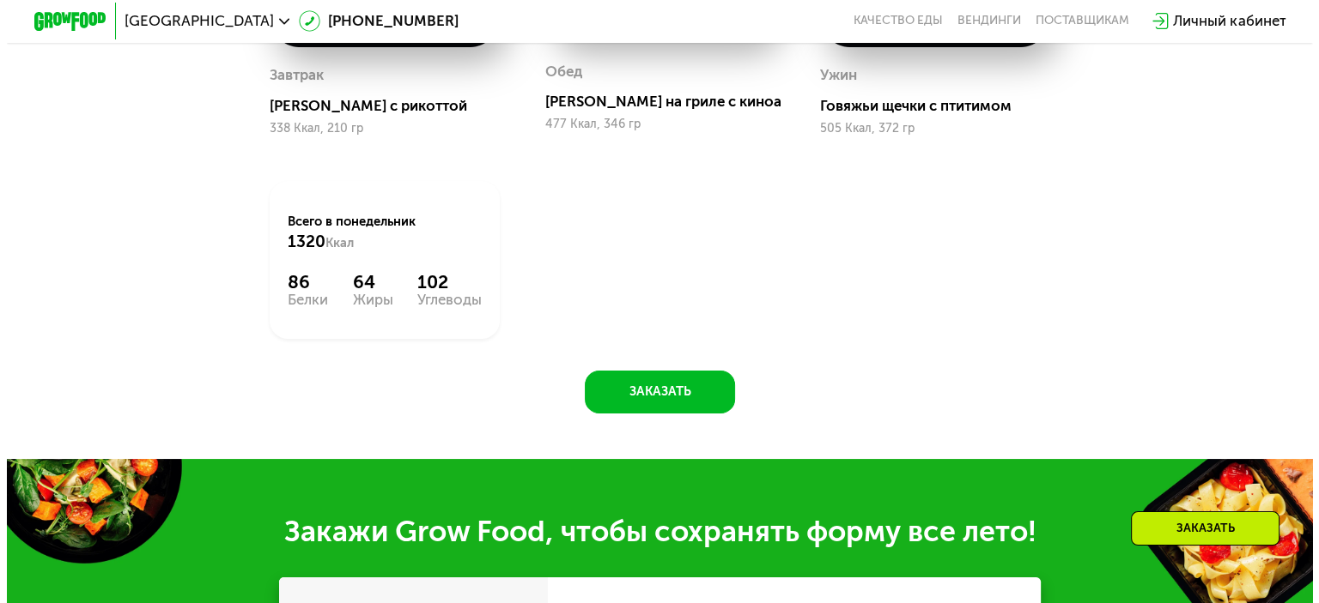
scroll to position [1030, 0]
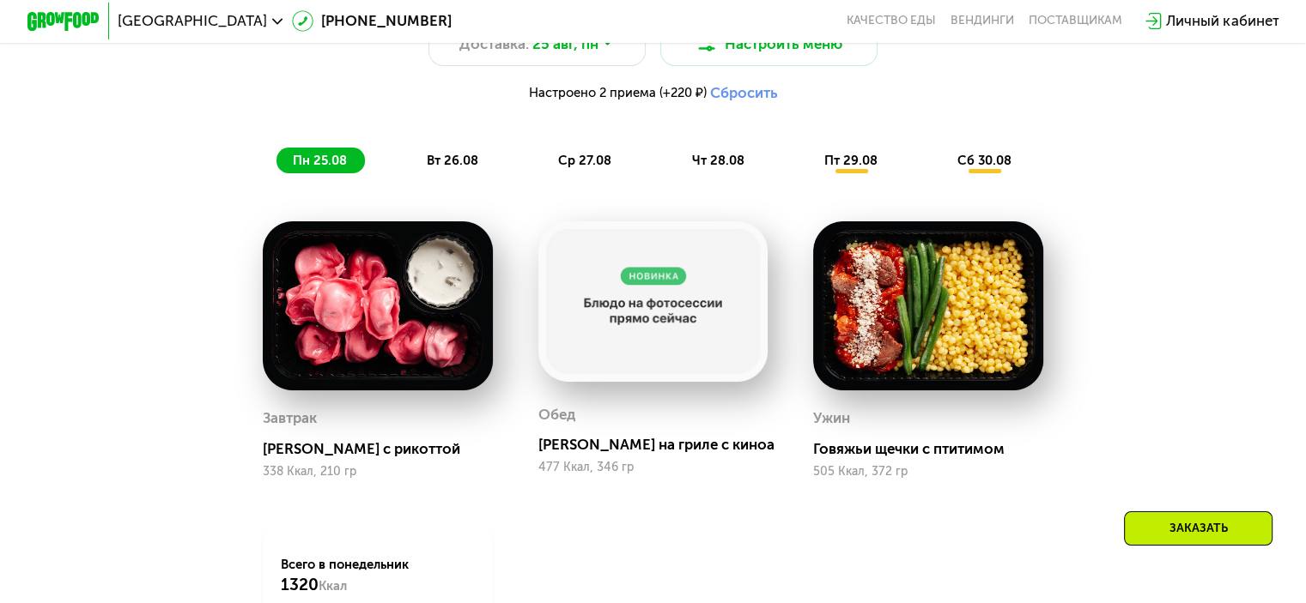
click at [406, 314] on img at bounding box center [378, 305] width 230 height 169
click at [736, 62] on button "Настроить меню" at bounding box center [769, 44] width 218 height 44
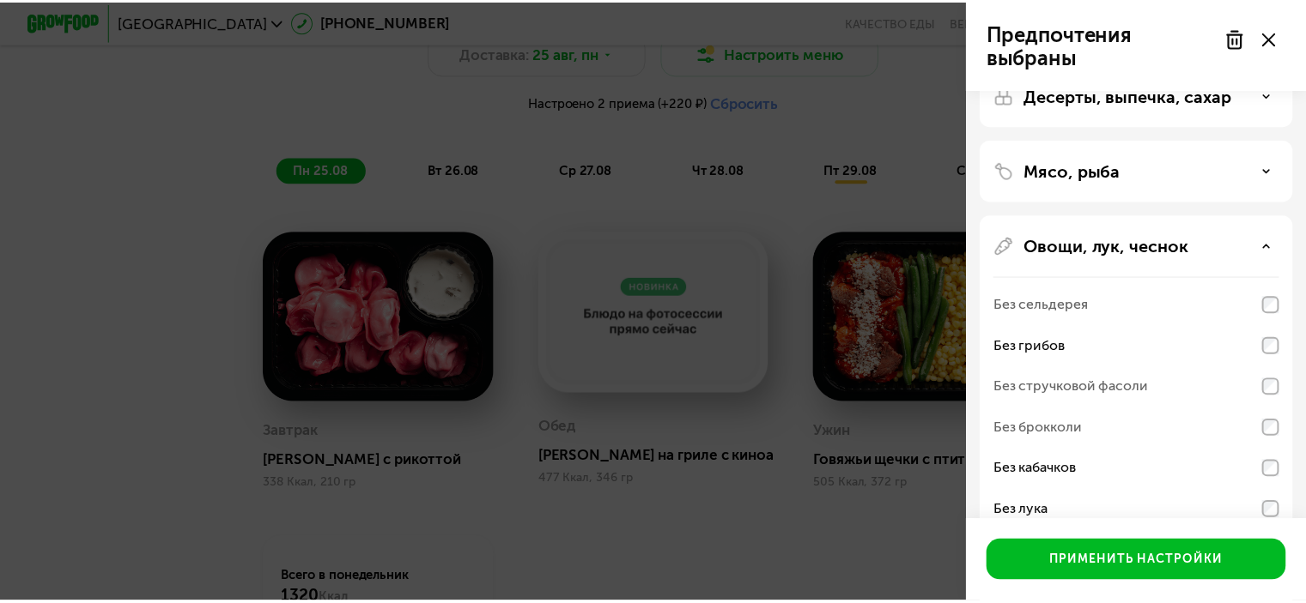
scroll to position [265, 0]
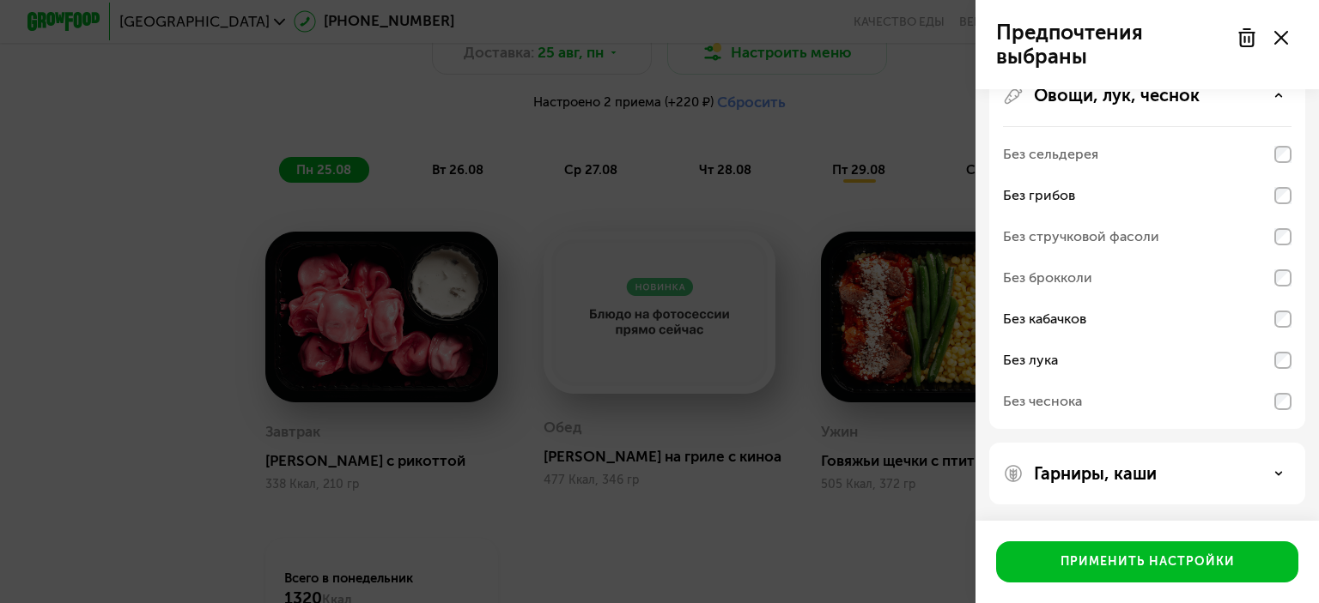
click at [723, 506] on div "Предпочтения выбраны Аллергены Десерты, выпечка, сахар Мясо, рыба Овощи, лук, ч…" at bounding box center [659, 301] width 1319 height 603
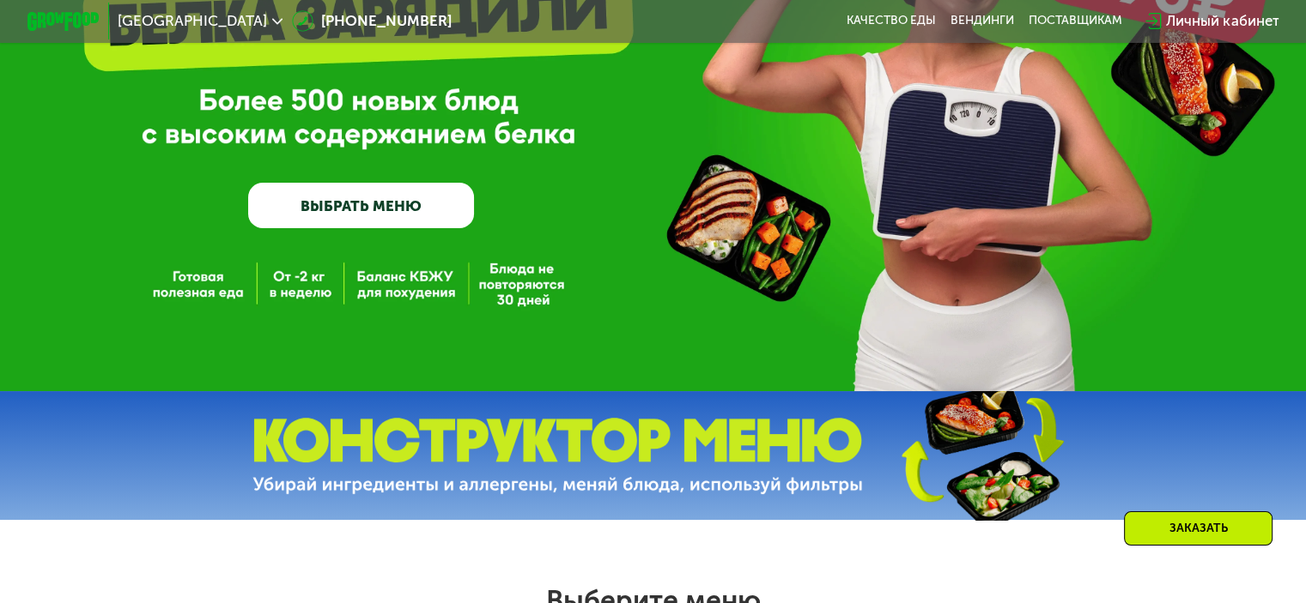
scroll to position [172, 0]
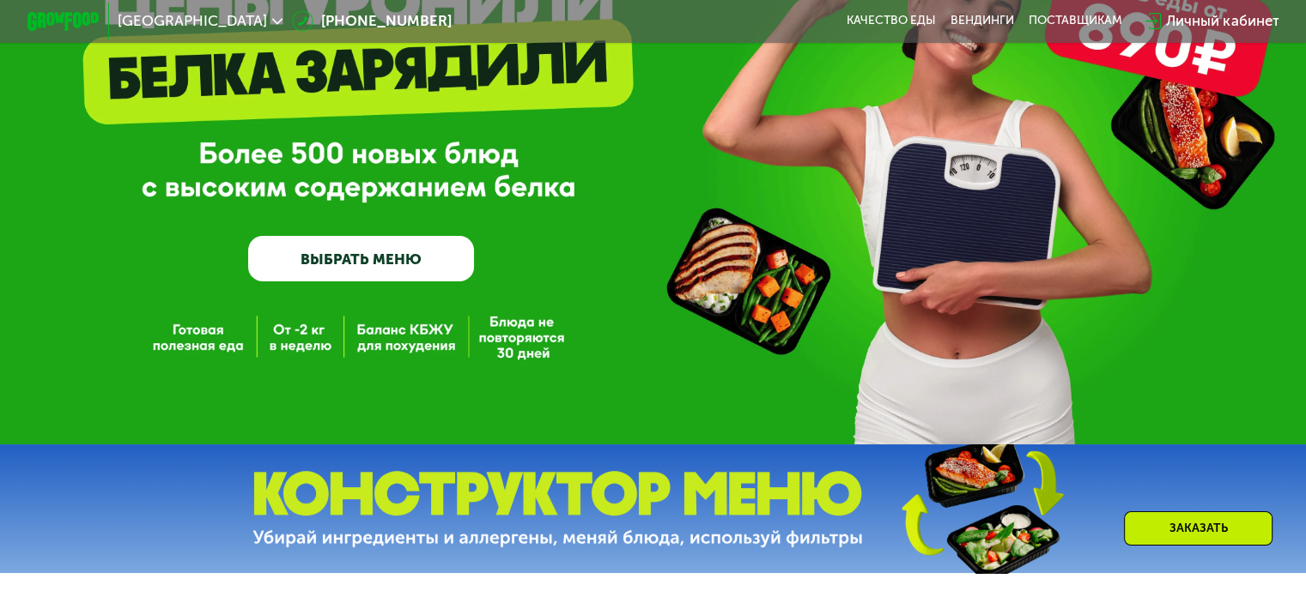
click at [427, 256] on link "ВЫБРАТЬ МЕНЮ" at bounding box center [361, 258] width 226 height 45
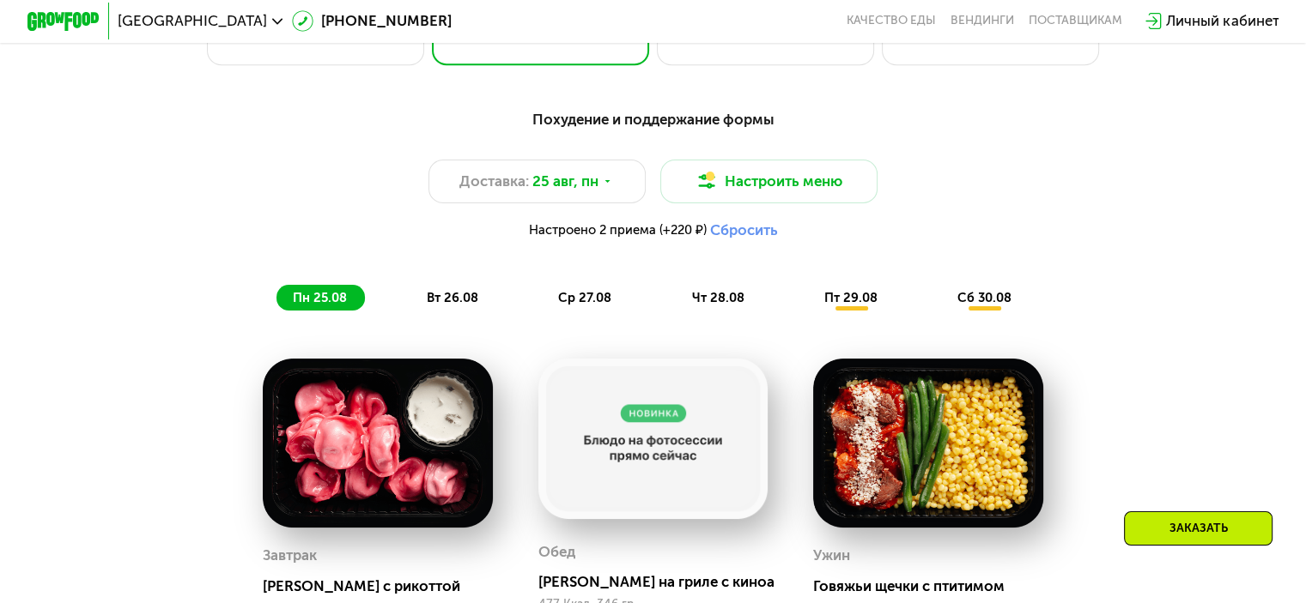
scroll to position [1030, 0]
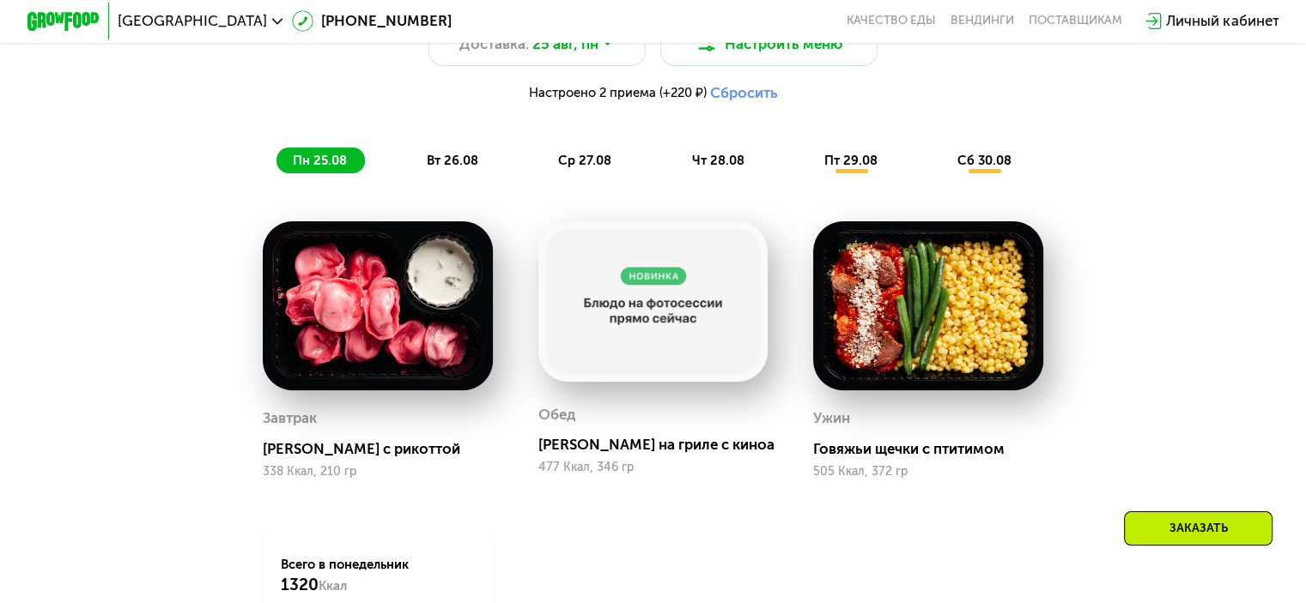
click at [450, 185] on div "Похудение и поддержание формы Доставка: [DATE] Настроить меню Настроено 2 прием…" at bounding box center [653, 73] width 1095 height 224
click at [452, 168] on span "вт 26.08" at bounding box center [453, 160] width 52 height 15
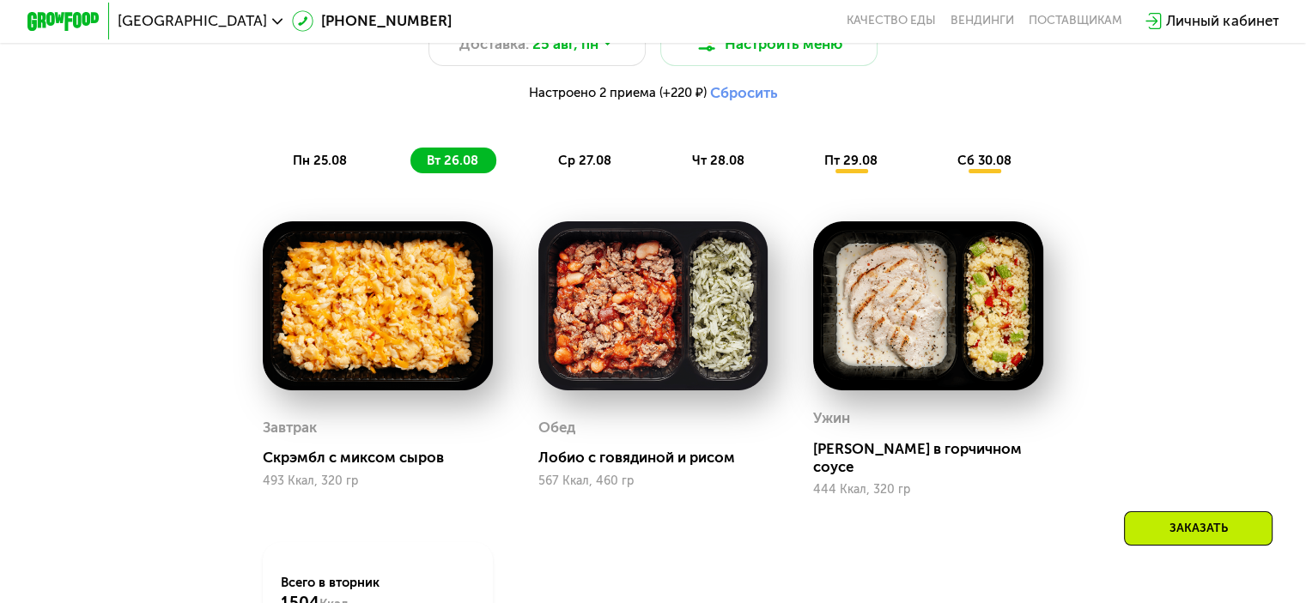
click at [675, 173] on div "ср 27.08" at bounding box center [718, 161] width 87 height 26
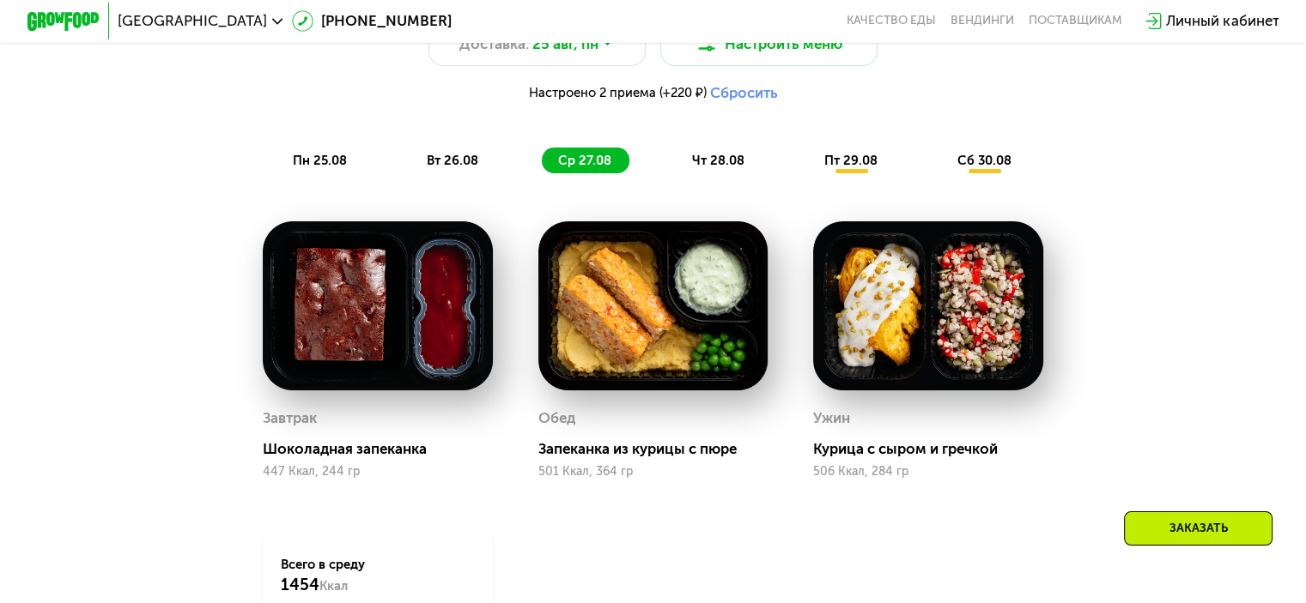
click at [697, 165] on span "чт 28.08" at bounding box center [717, 160] width 52 height 15
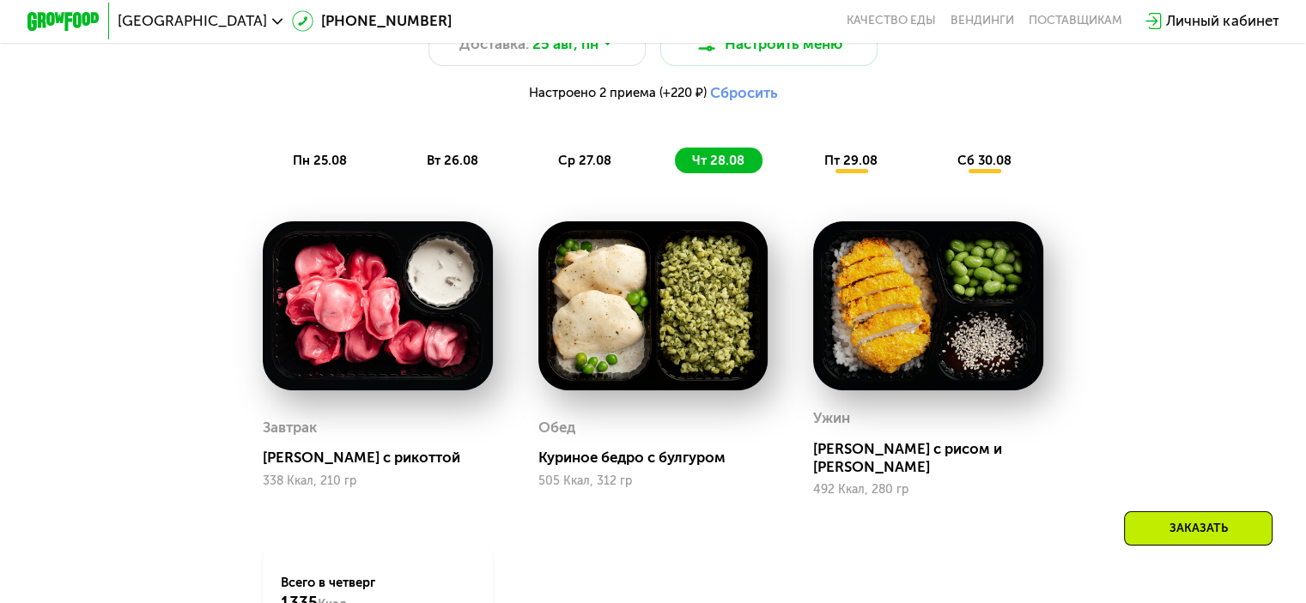
click at [864, 168] on span "пт 29.08" at bounding box center [850, 160] width 53 height 15
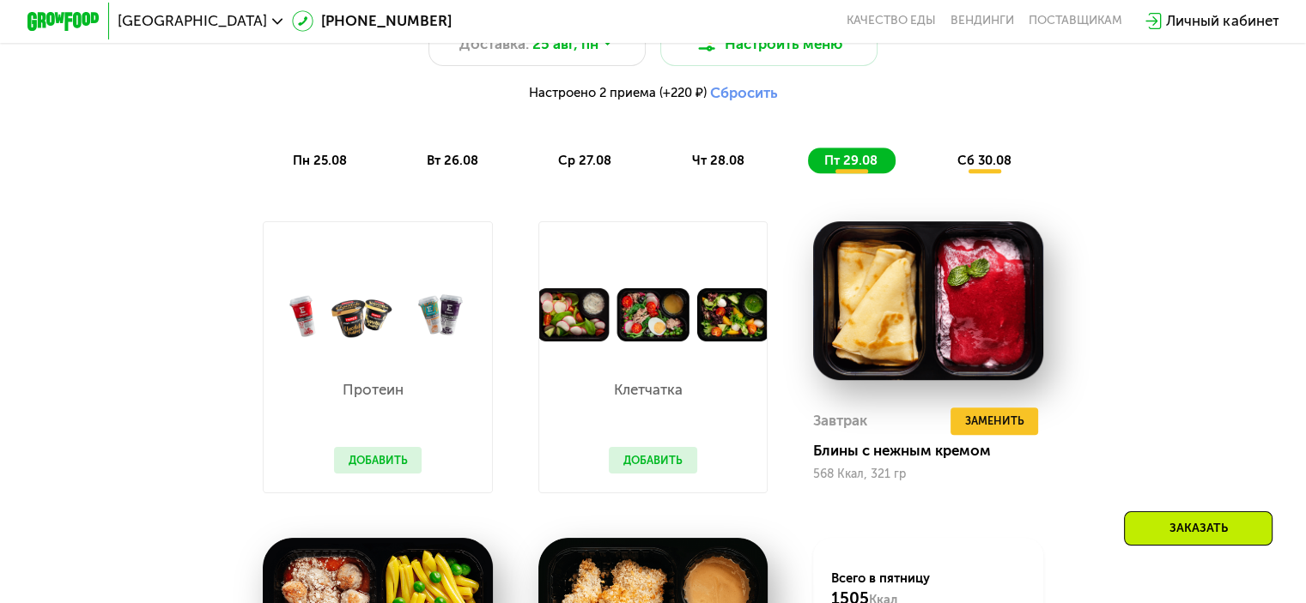
click at [410, 170] on div "пн 25.08" at bounding box center [453, 161] width 86 height 26
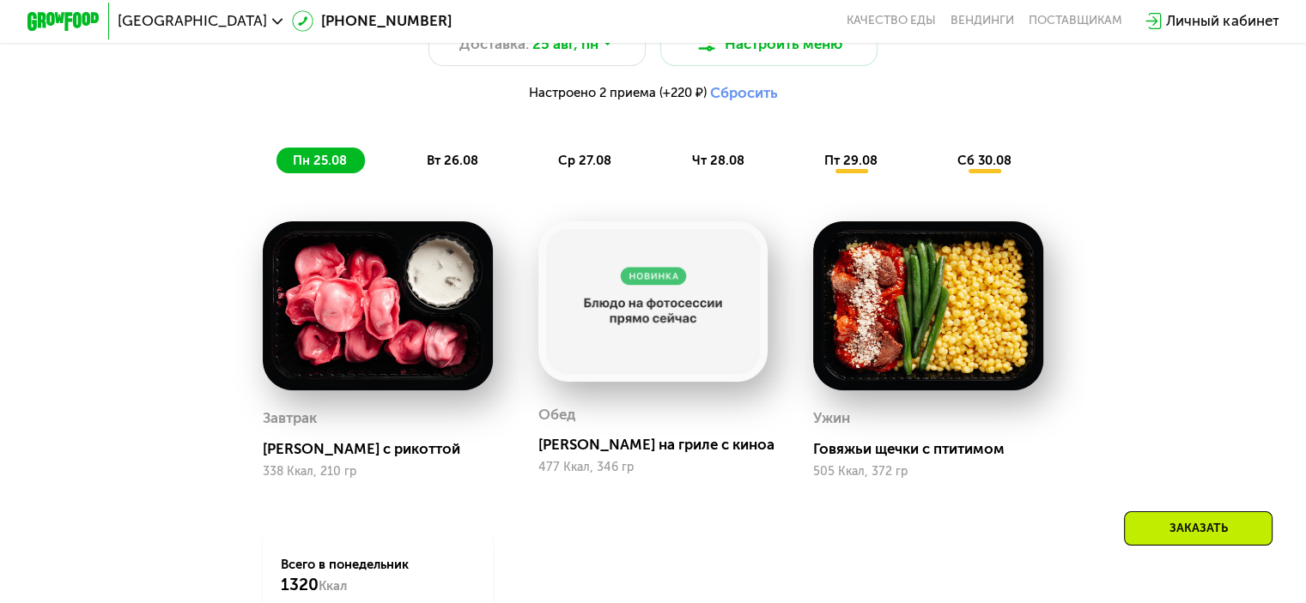
click at [979, 168] on span "сб 30.08" at bounding box center [984, 160] width 54 height 15
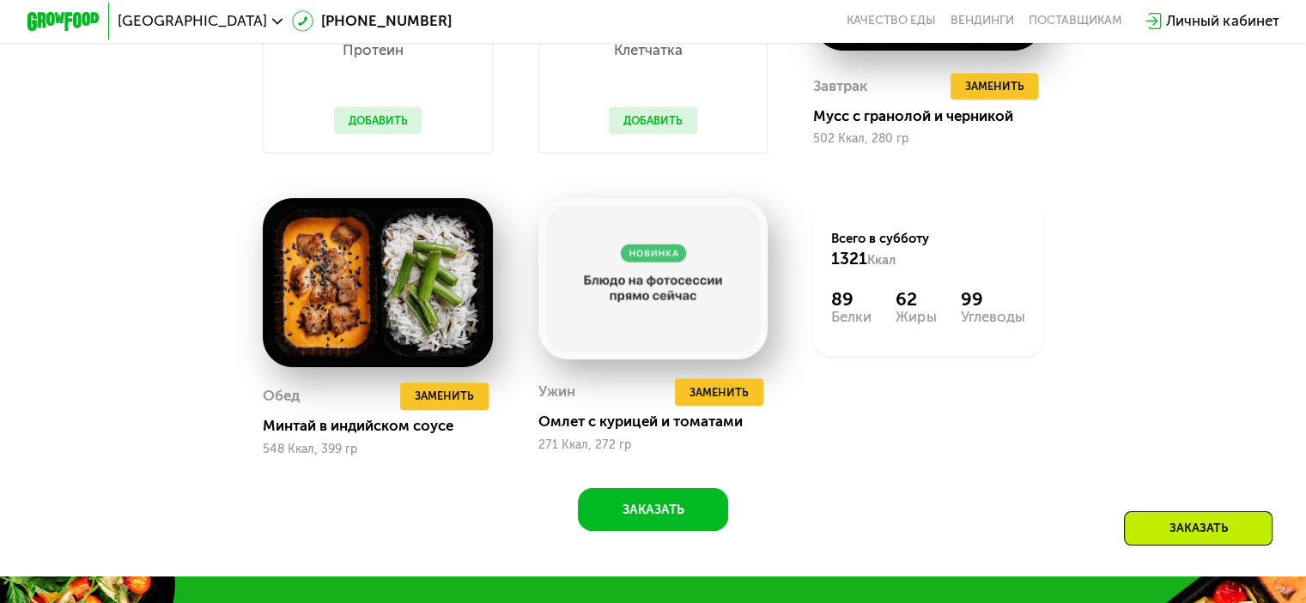
scroll to position [1373, 0]
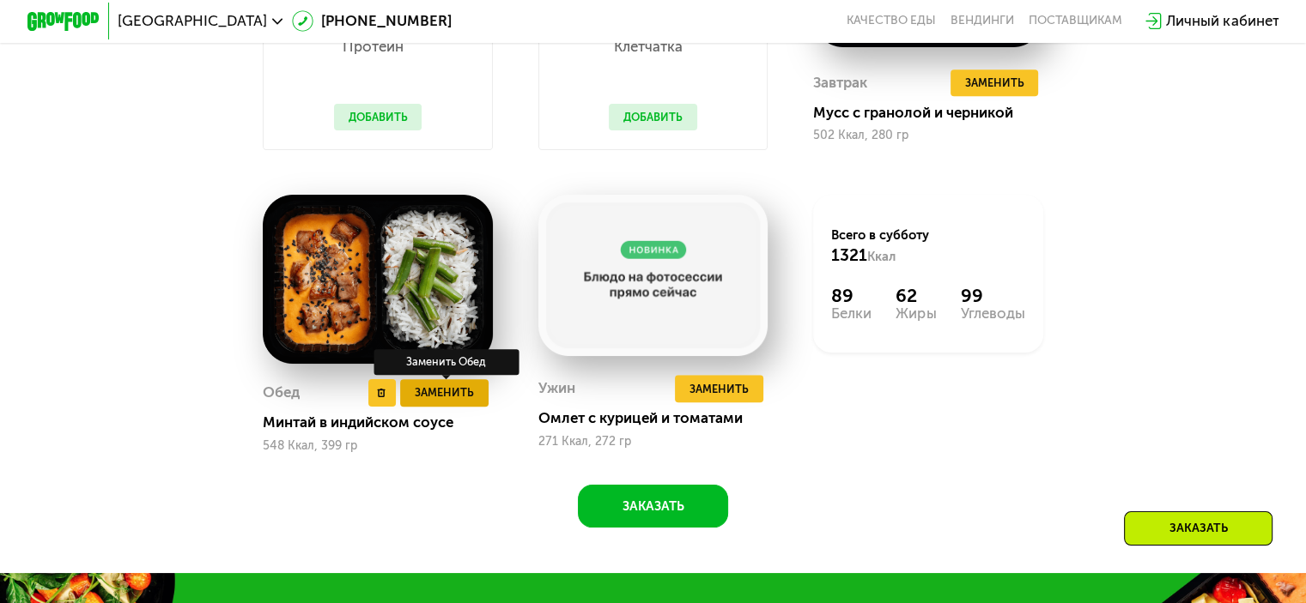
click at [464, 402] on span "Заменить" at bounding box center [444, 393] width 59 height 18
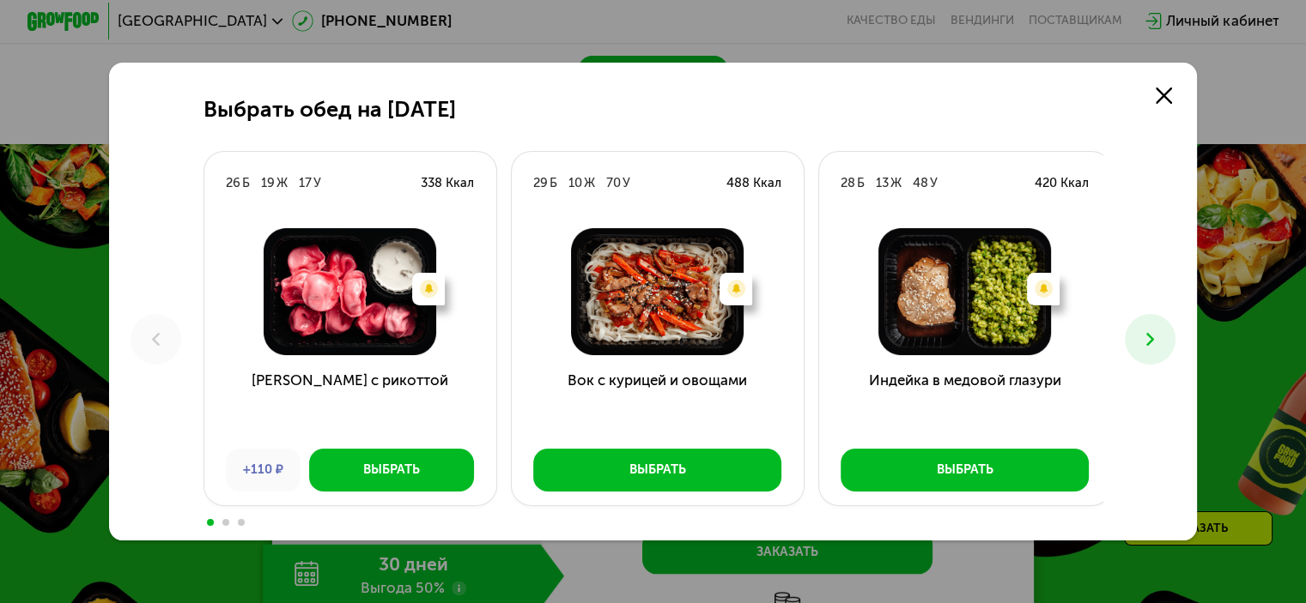
scroll to position [2060, 0]
